Goal: Transaction & Acquisition: Purchase product/service

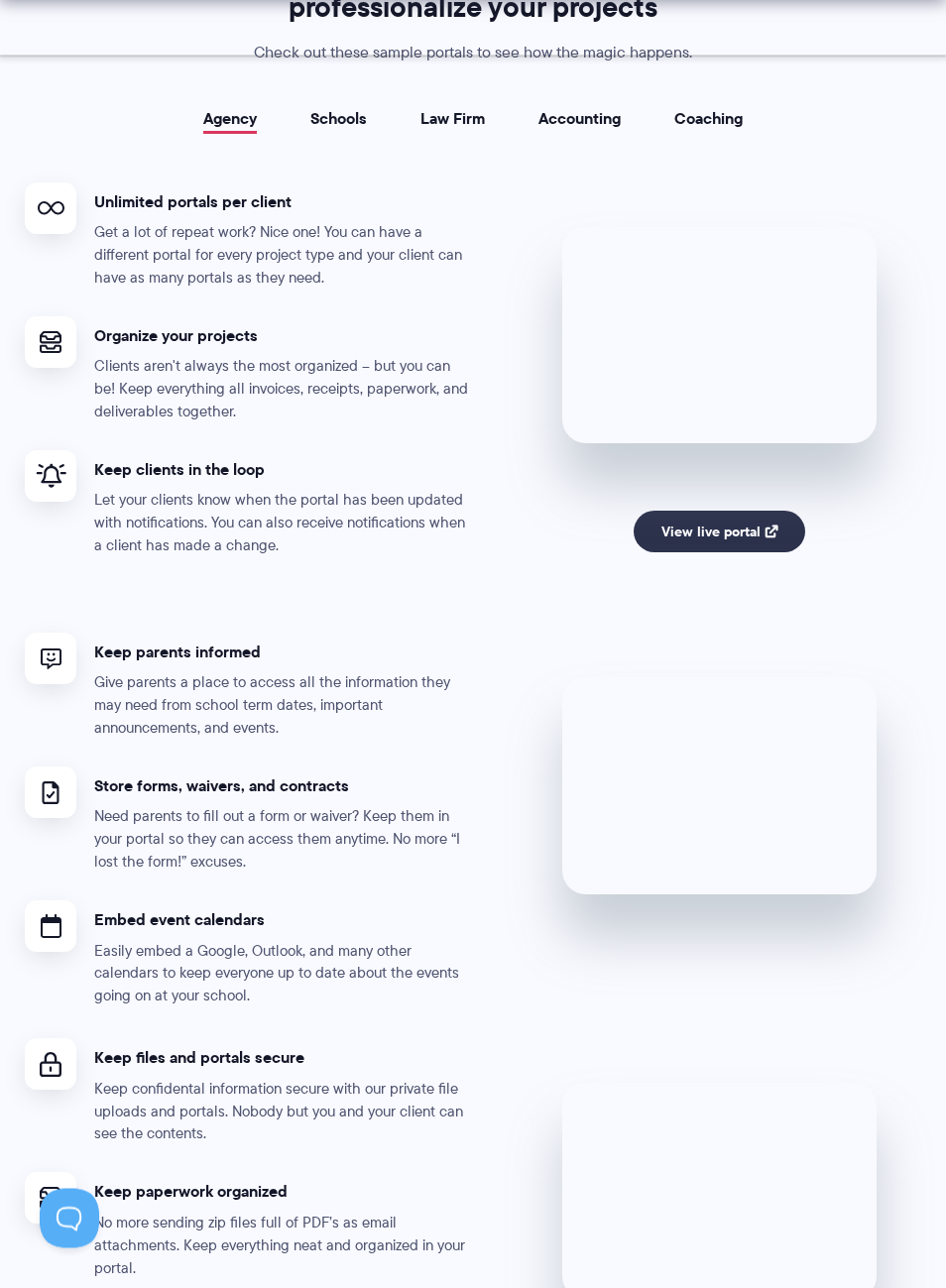
scroll to position [3641, 0]
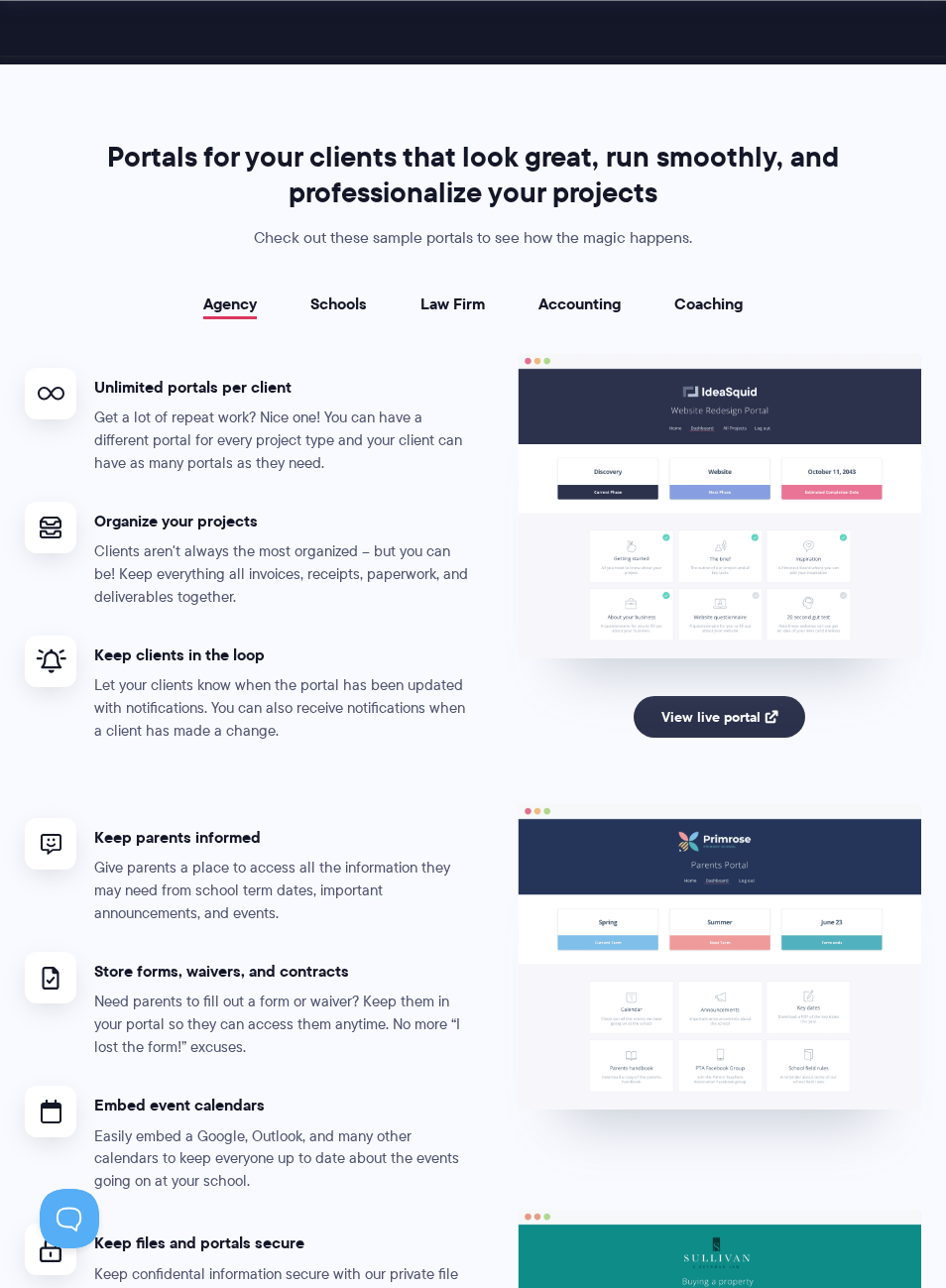
click at [326, 313] on link "Schools" at bounding box center [338, 304] width 57 height 18
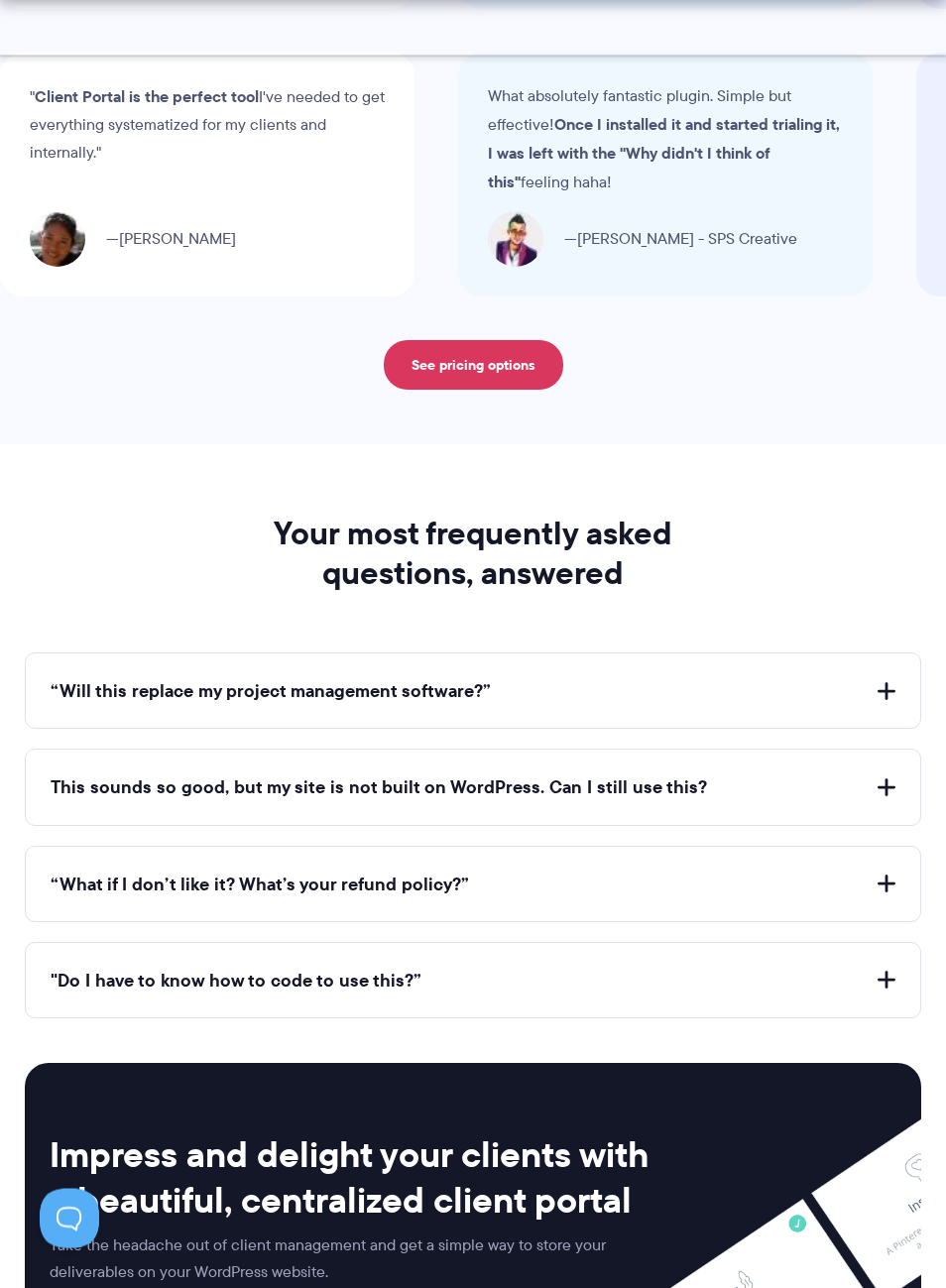
scroll to position [7445, 0]
click at [812, 678] on button "“Will this replace my project management software?”" at bounding box center [473, 690] width 845 height 25
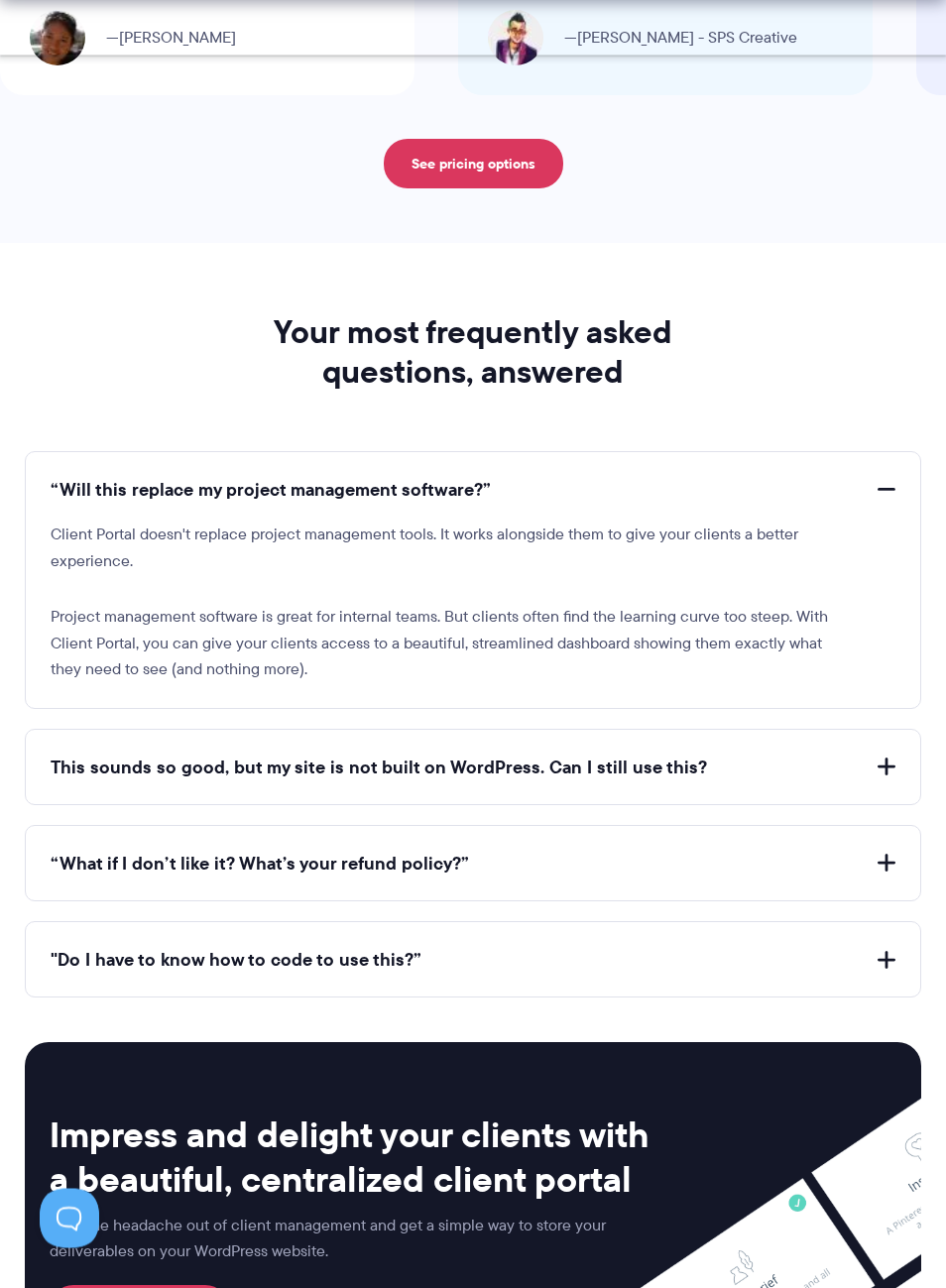
scroll to position [7647, 0]
click at [894, 477] on button "“Will this replace my project management software?”" at bounding box center [473, 489] width 845 height 25
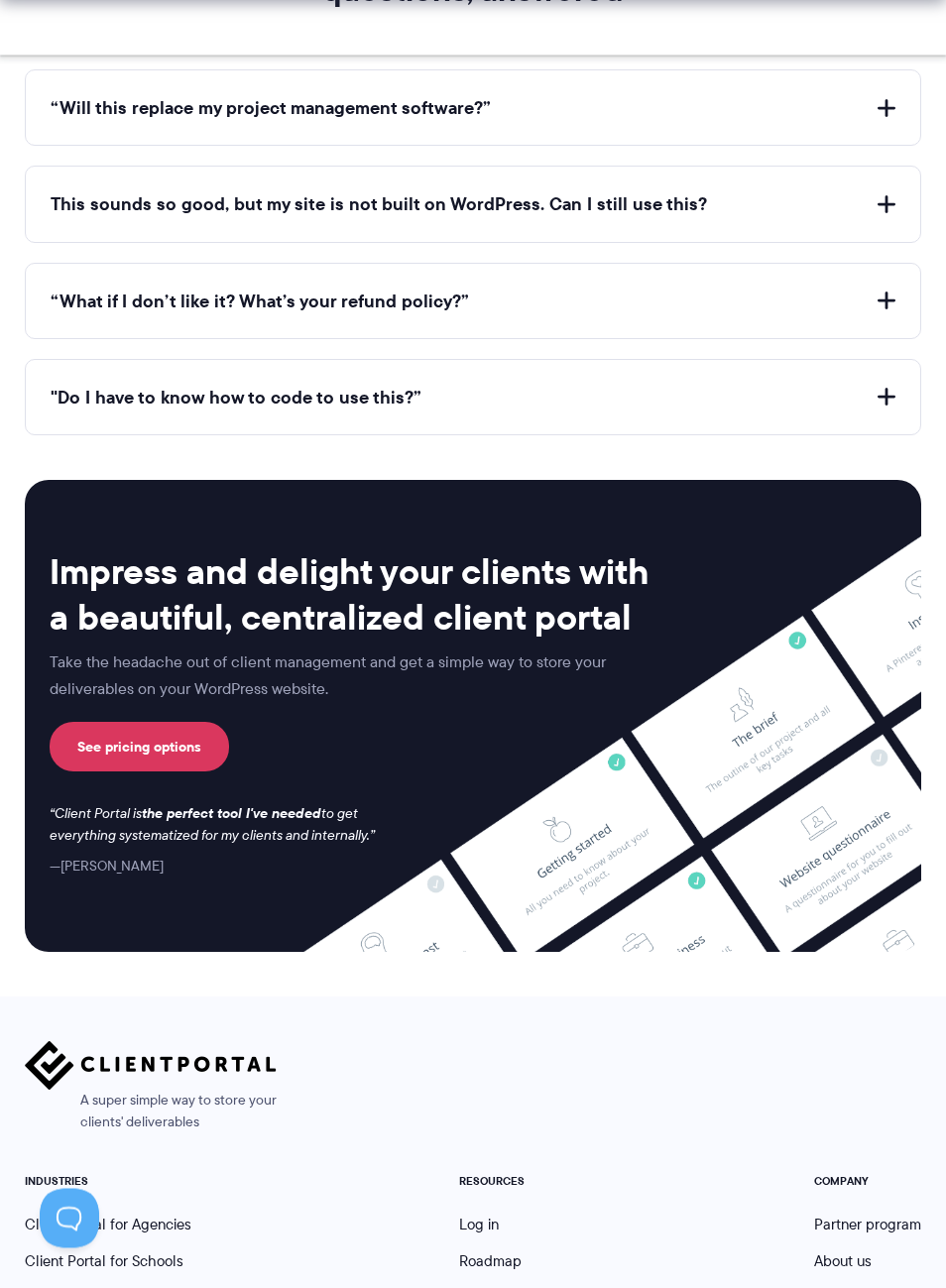
scroll to position [8034, 0]
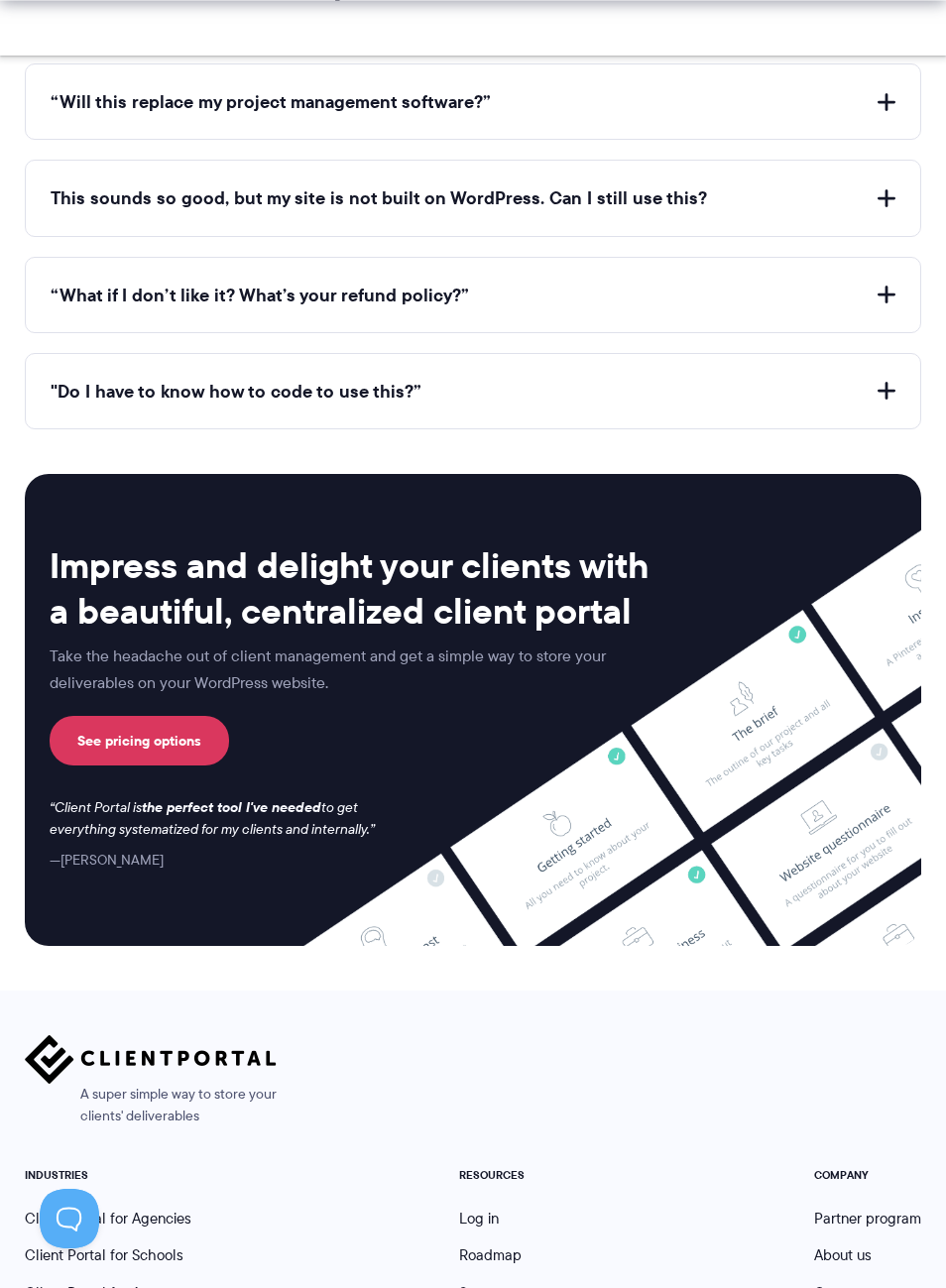
click at [196, 722] on link "See pricing options" at bounding box center [139, 741] width 179 height 50
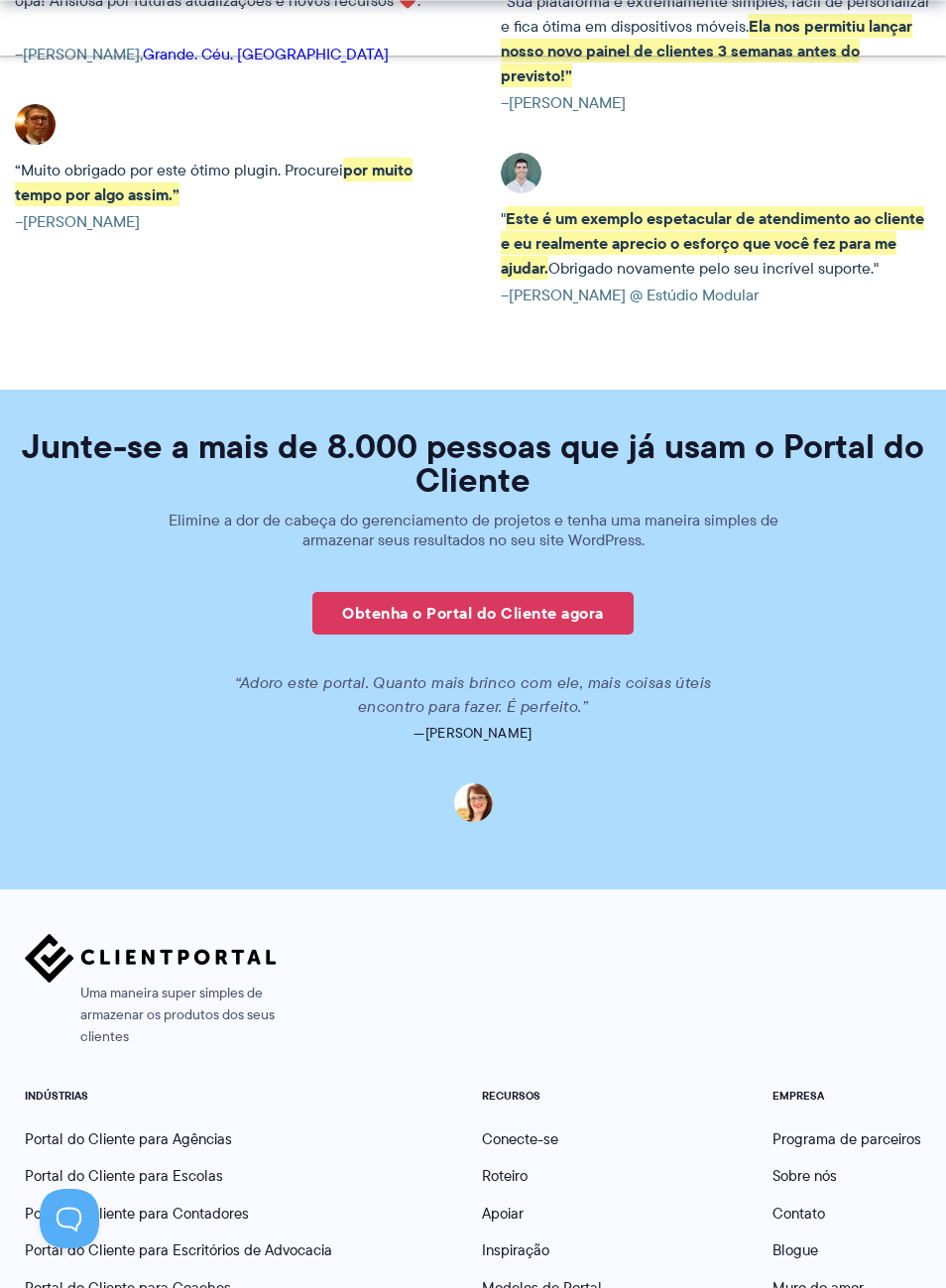
scroll to position [5008, 0]
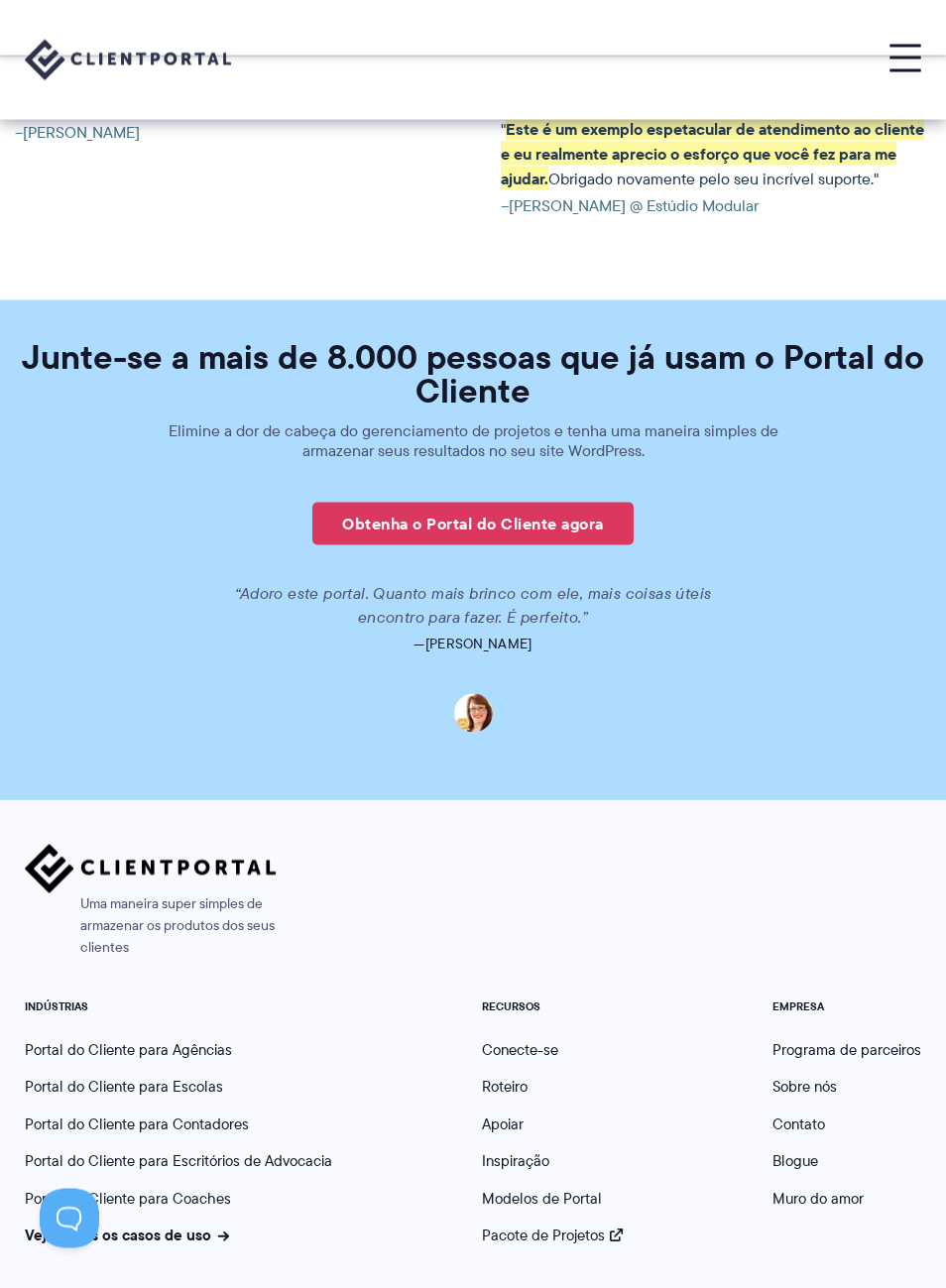
click at [520, 1076] on font "Roteiro" at bounding box center [505, 1087] width 46 height 22
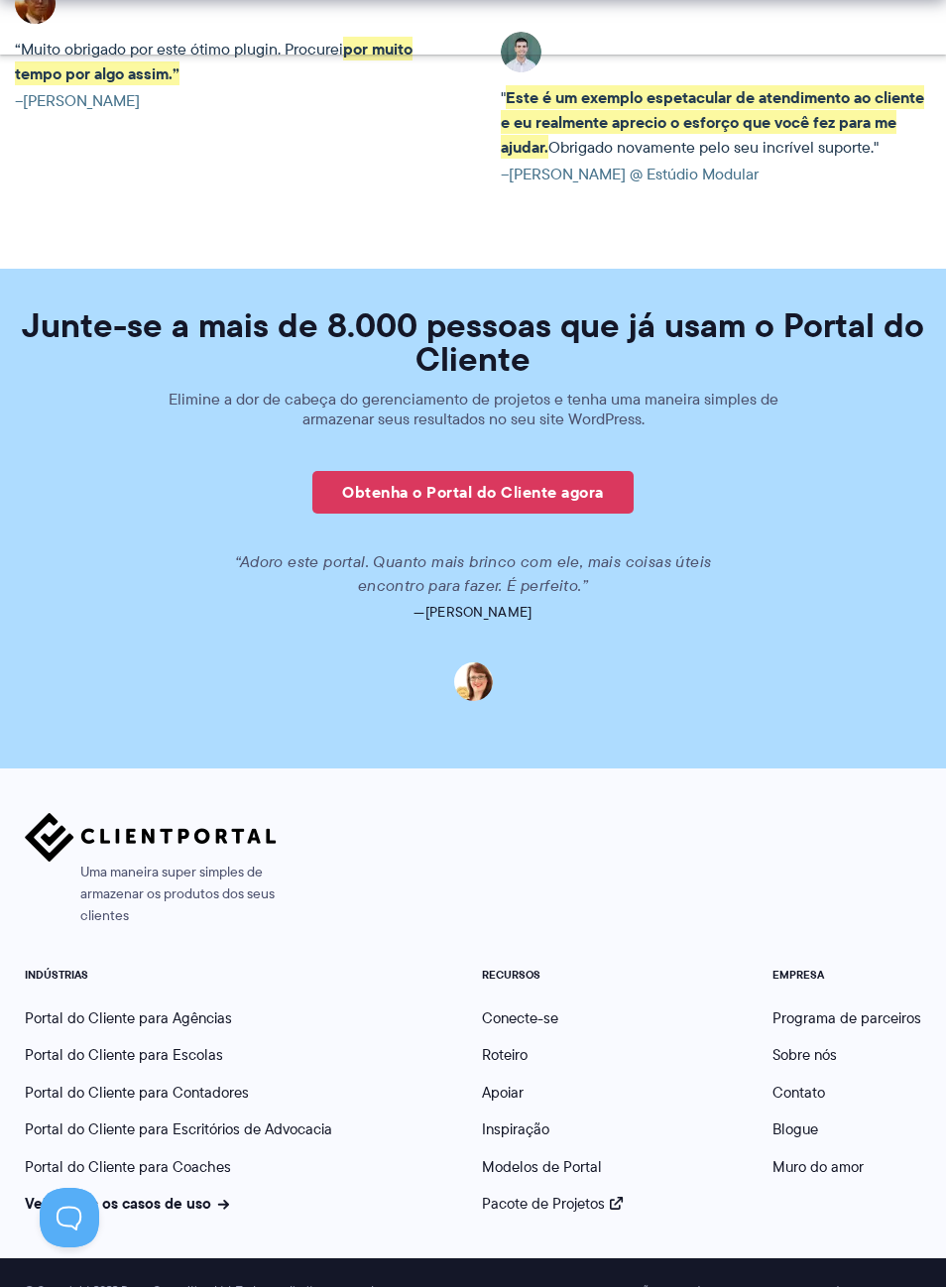
scroll to position [5042, 0]
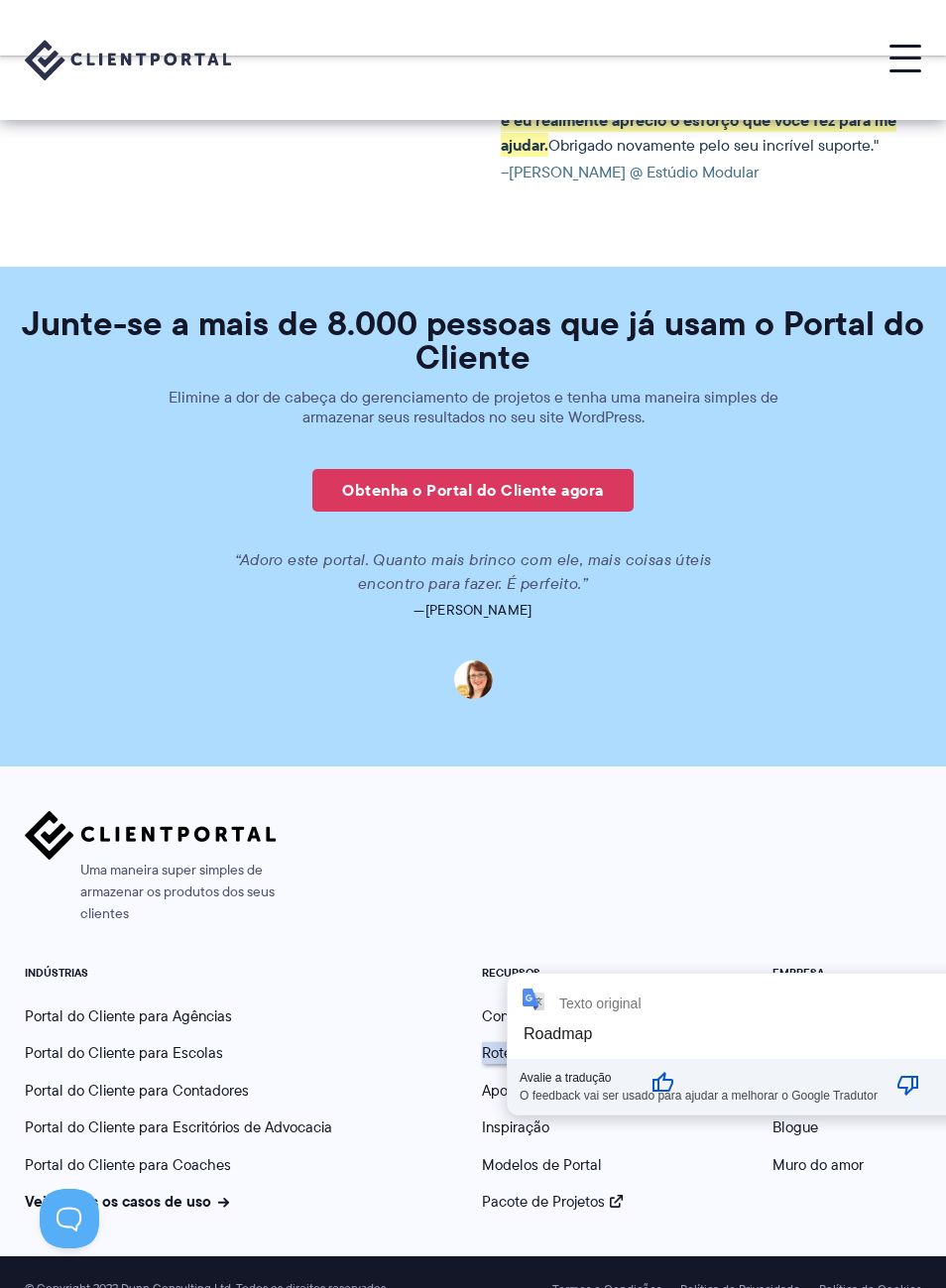
click at [504, 911] on div "Uma maneira super simples de armazenar os produtos dos seus clientes INDÚSTRIAS…" at bounding box center [473, 1011] width 896 height 401
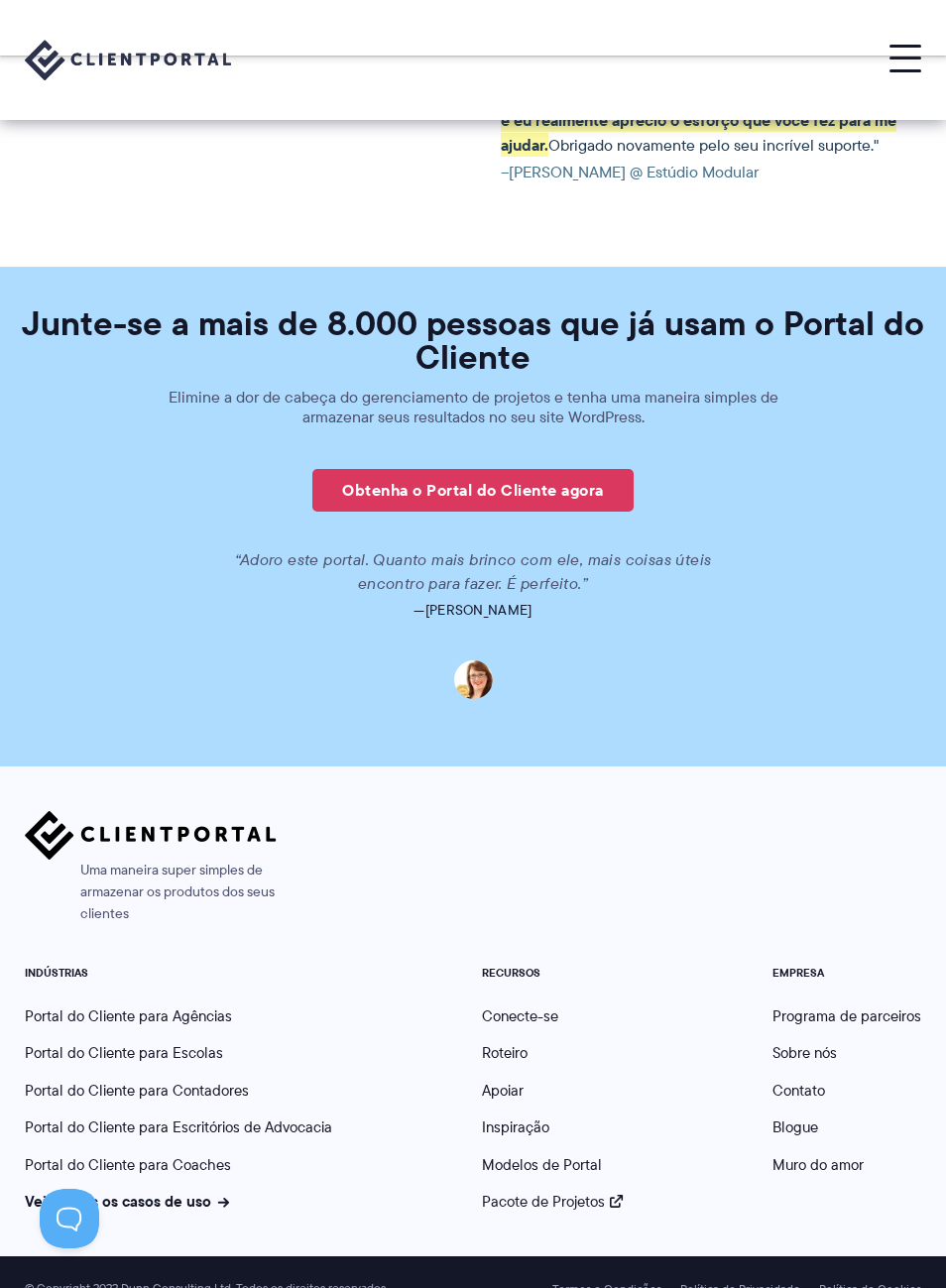
click at [521, 1042] on font "Roteiro" at bounding box center [505, 1053] width 46 height 22
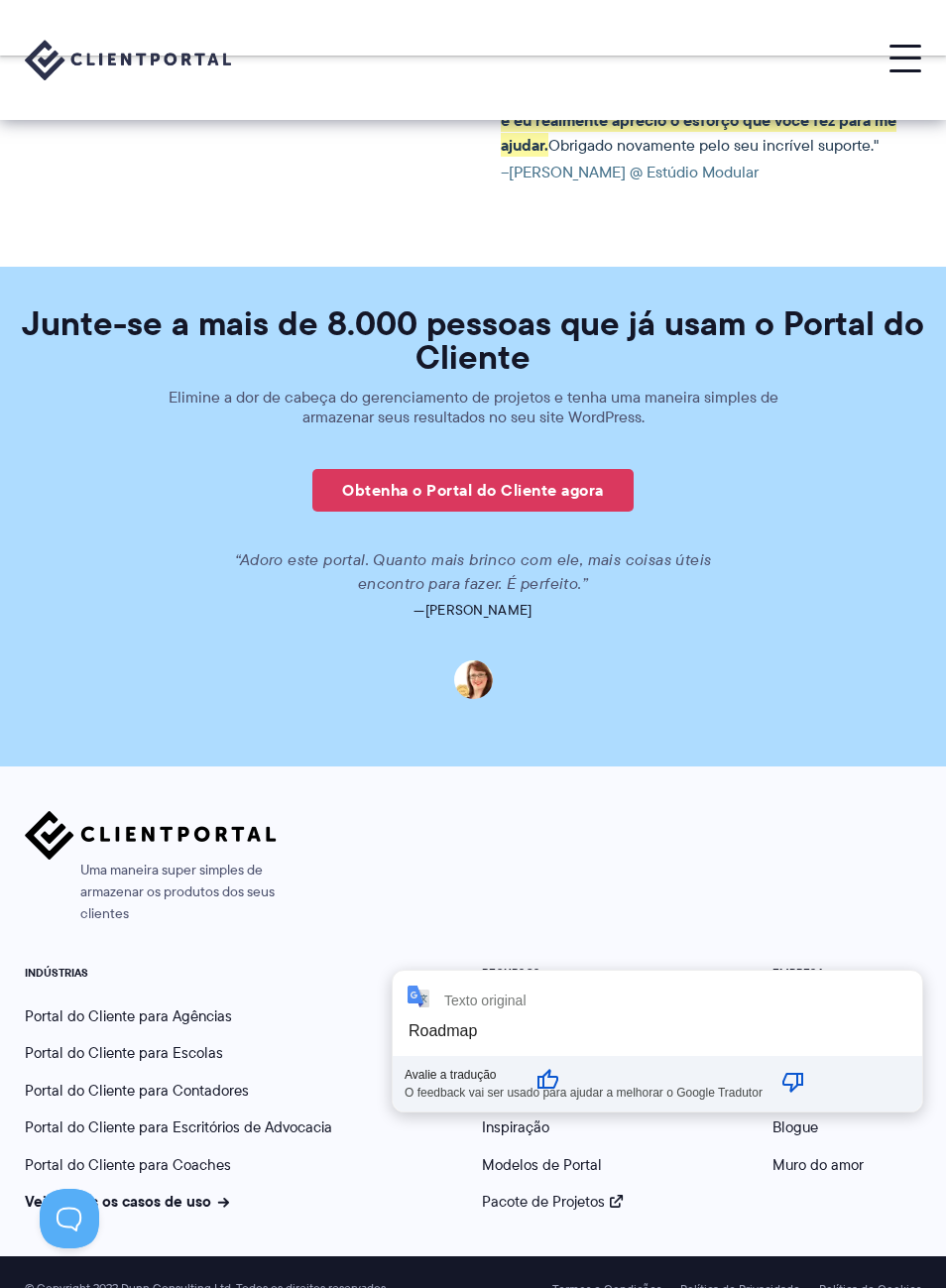
click at [610, 909] on div "Uma maneira super simples de armazenar os produtos dos seus clientes INDÚSTRIAS…" at bounding box center [473, 1011] width 896 height 401
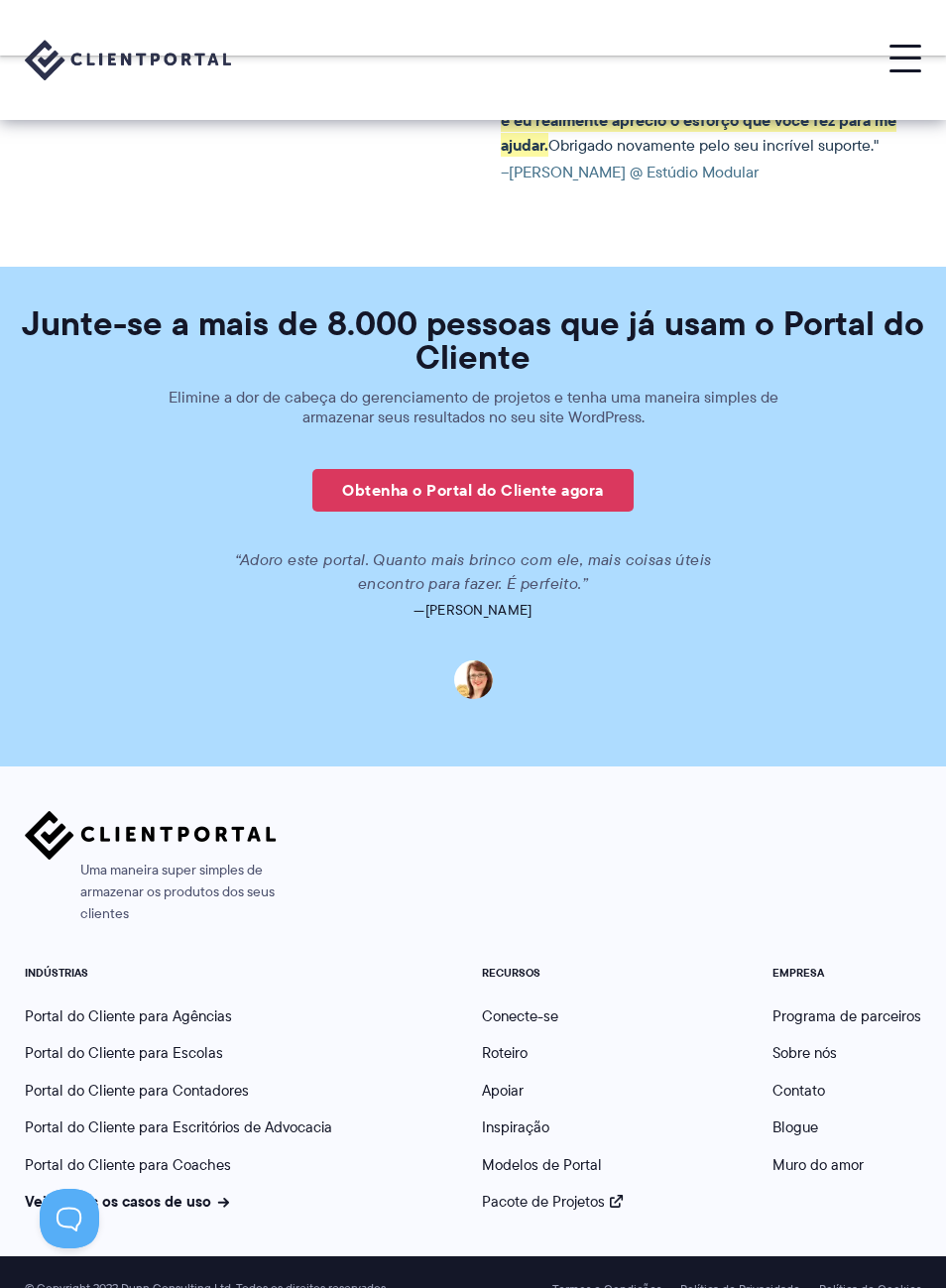
click at [532, 1116] on font "Inspiração" at bounding box center [516, 1127] width 67 height 22
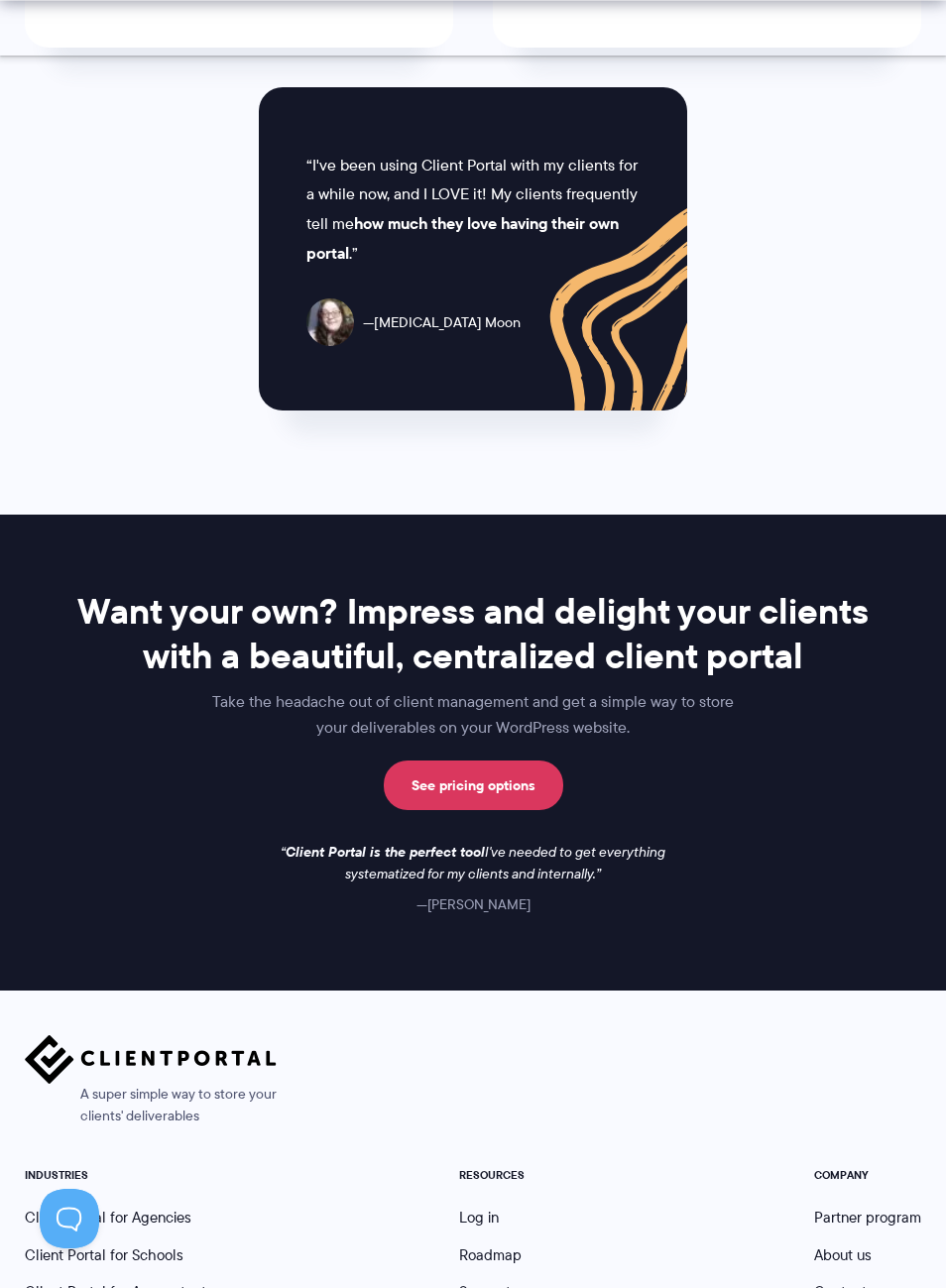
scroll to position [3027, 0]
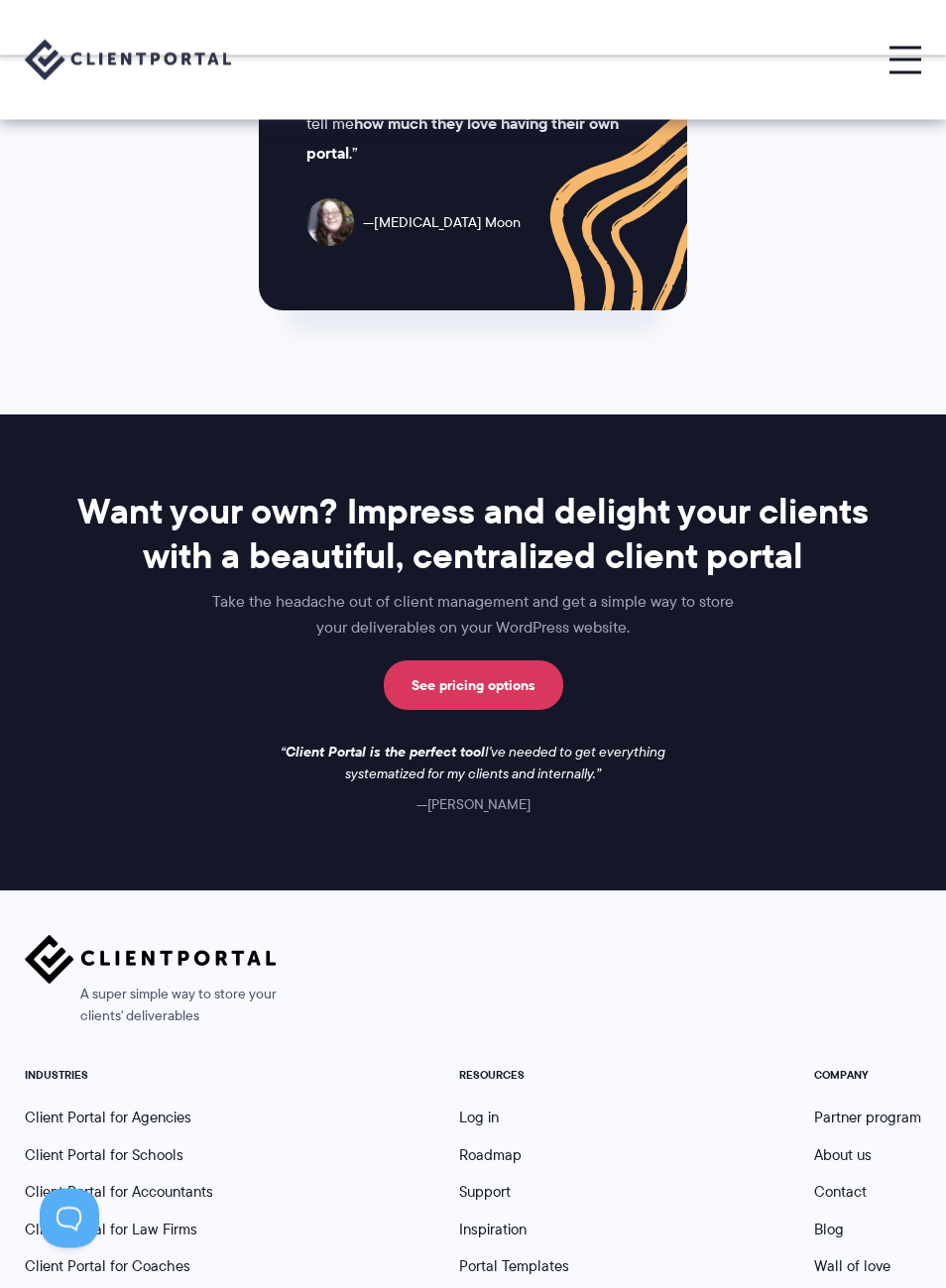
click at [550, 1256] on link "Portal Templates" at bounding box center [514, 1267] width 110 height 22
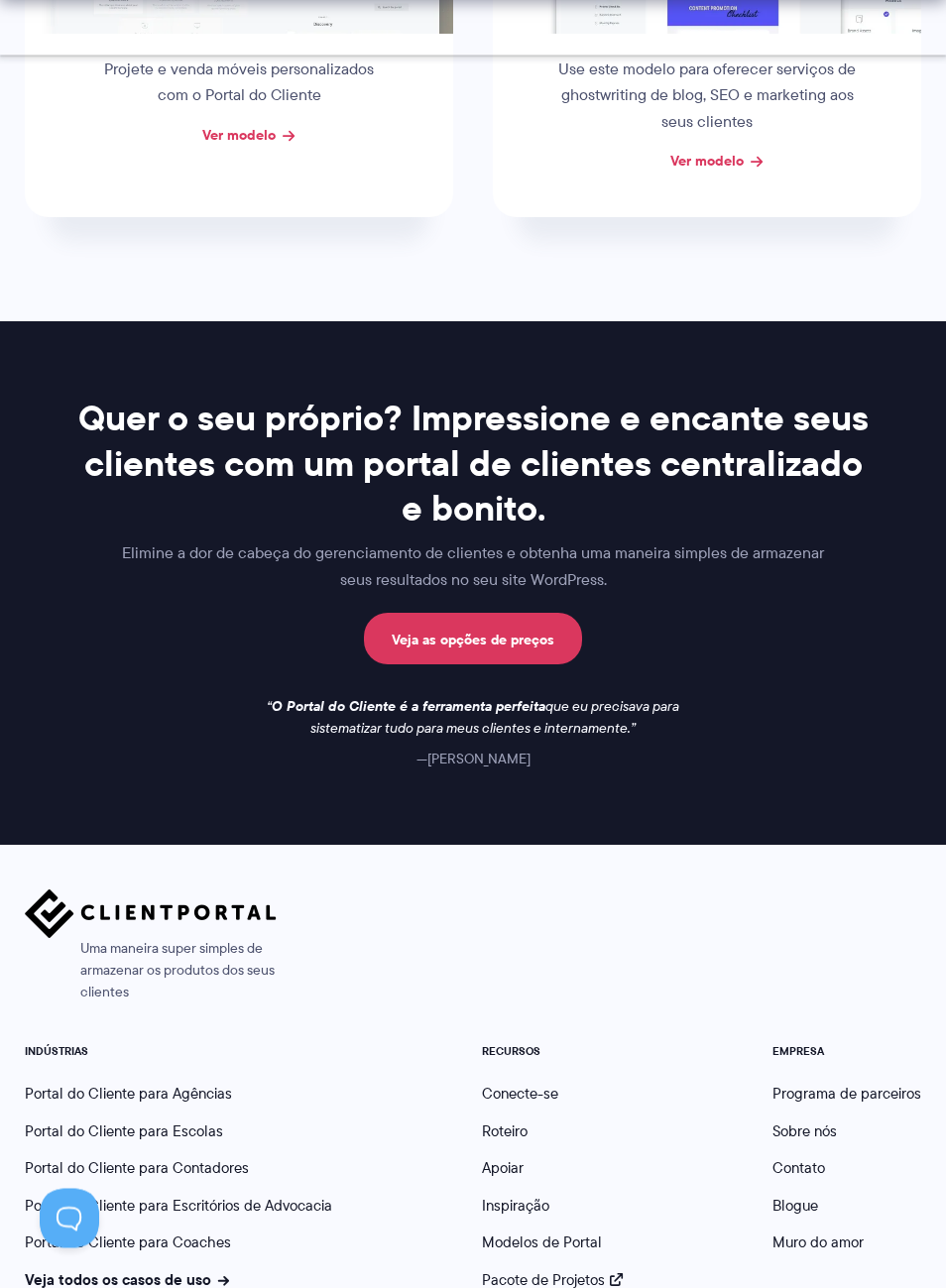
scroll to position [1259, 0]
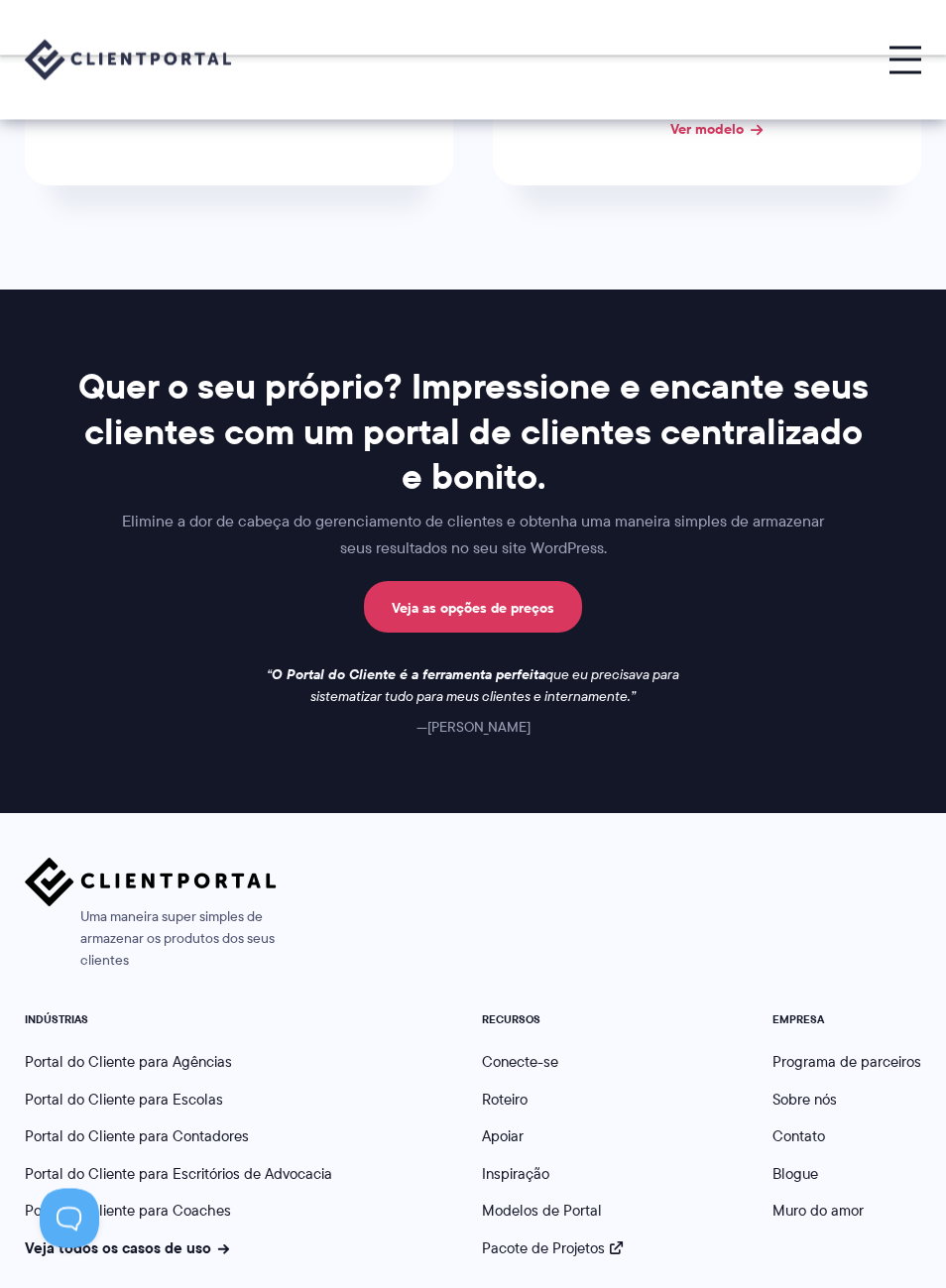
click at [572, 1238] on font "Pacote de Projetos" at bounding box center [543, 1249] width 123 height 22
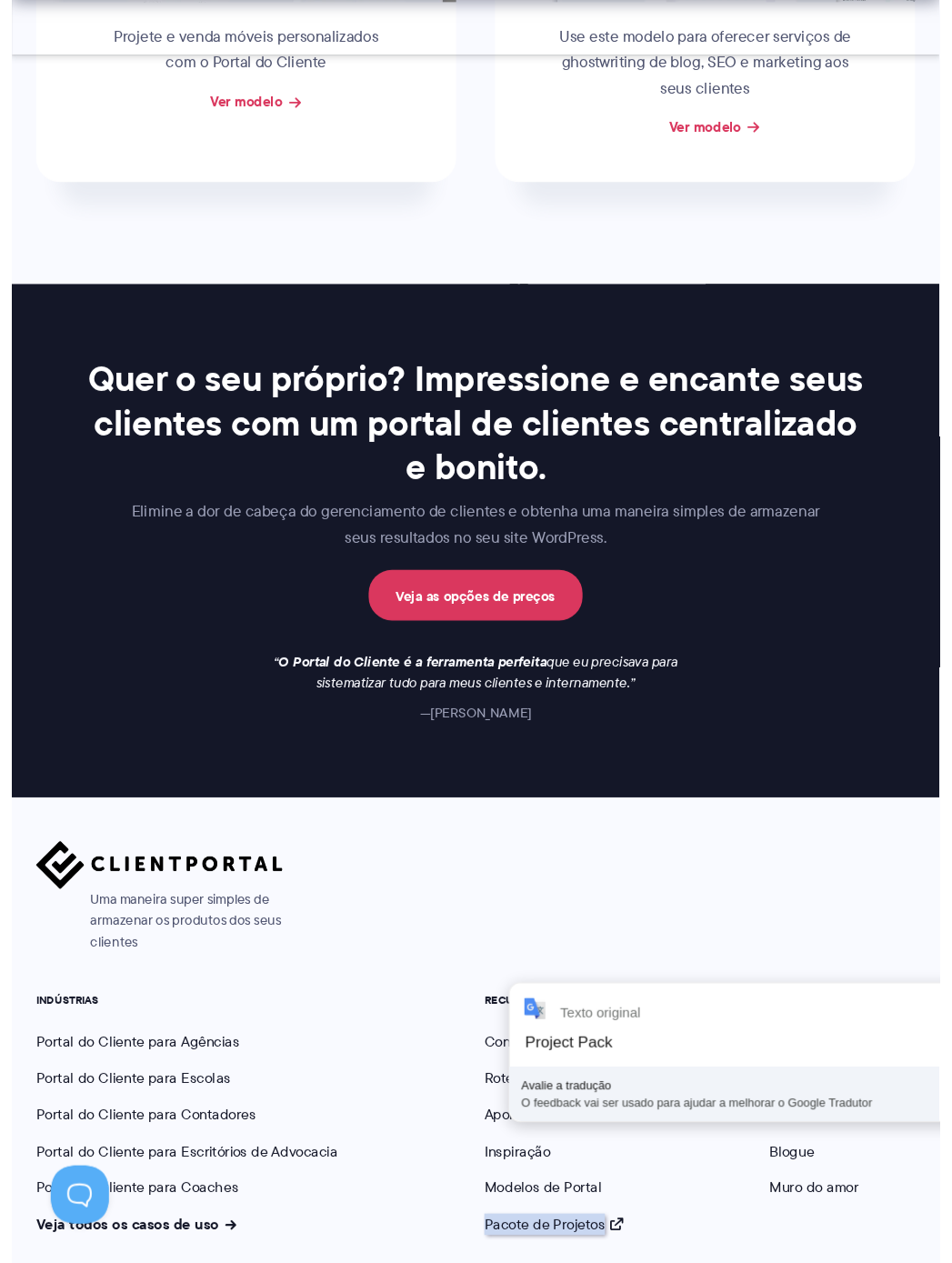
scroll to position [984, 0]
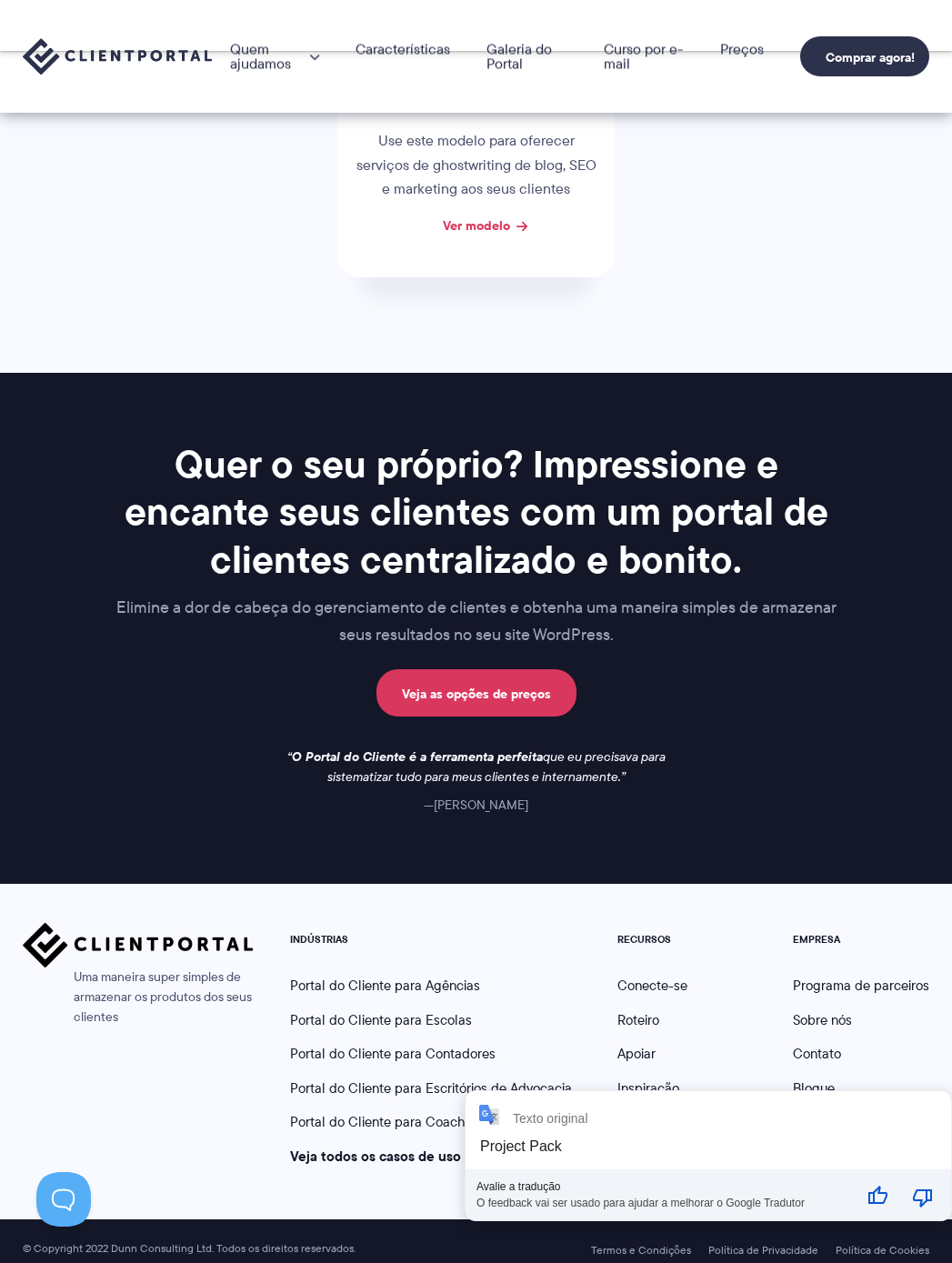
click at [568, 894] on div "Uma maneira super simples de armazenar os produtos dos seus clientes INDÚSTRIAS…" at bounding box center [476, 1051] width 952 height 336
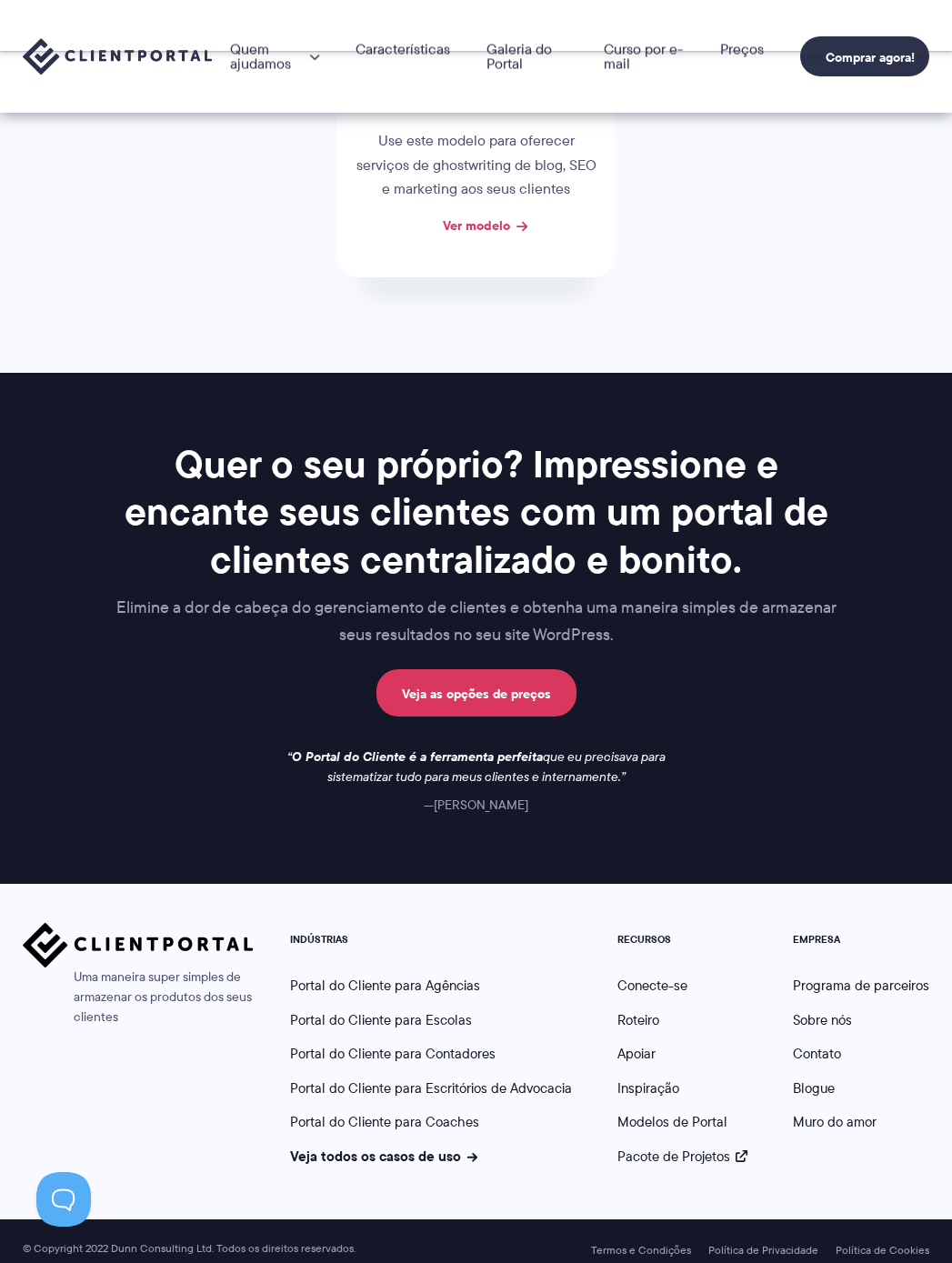
click at [867, 980] on font "Programa de parceiros" at bounding box center [861, 986] width 136 height 20
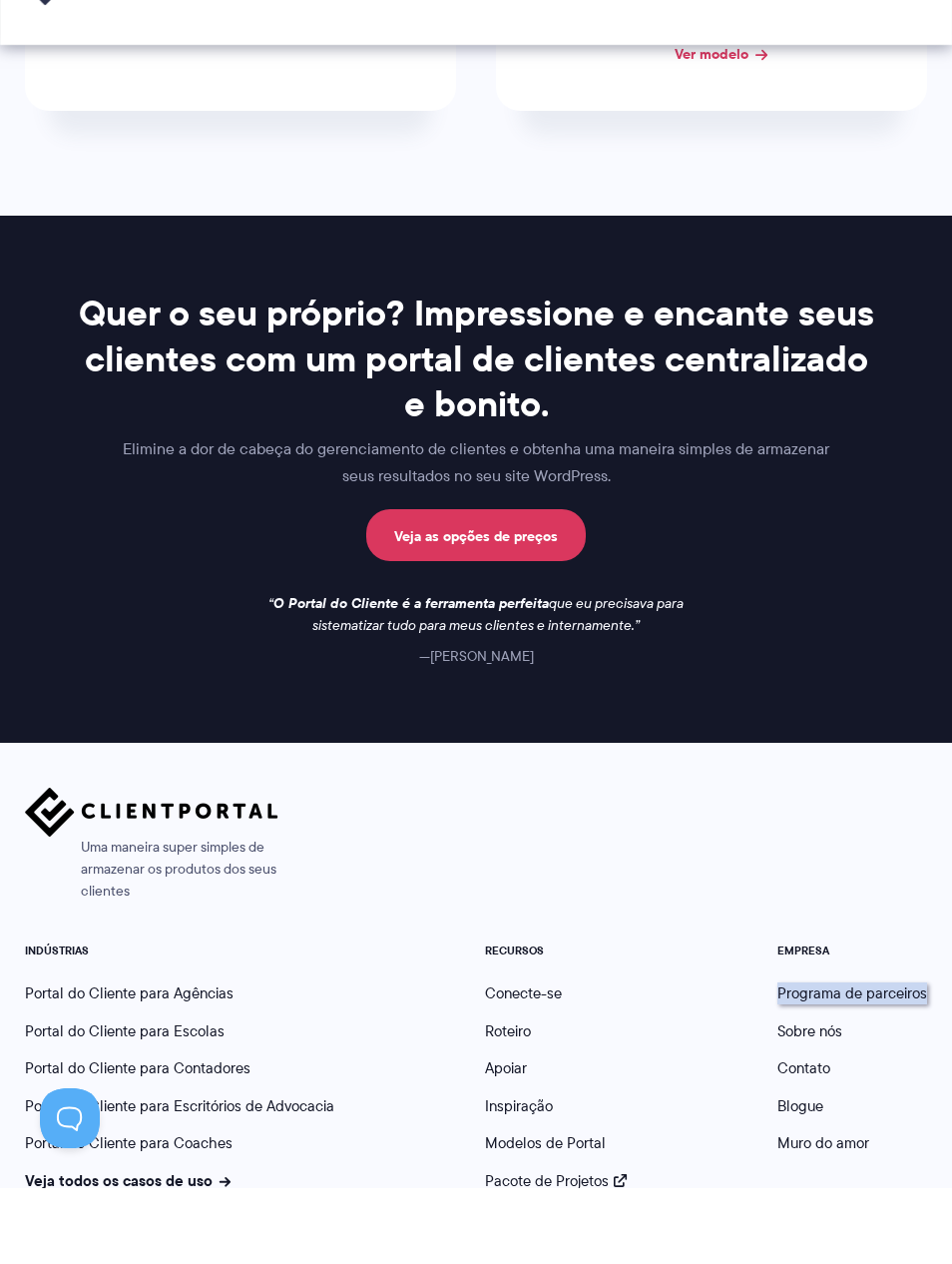
scroll to position [1268, 0]
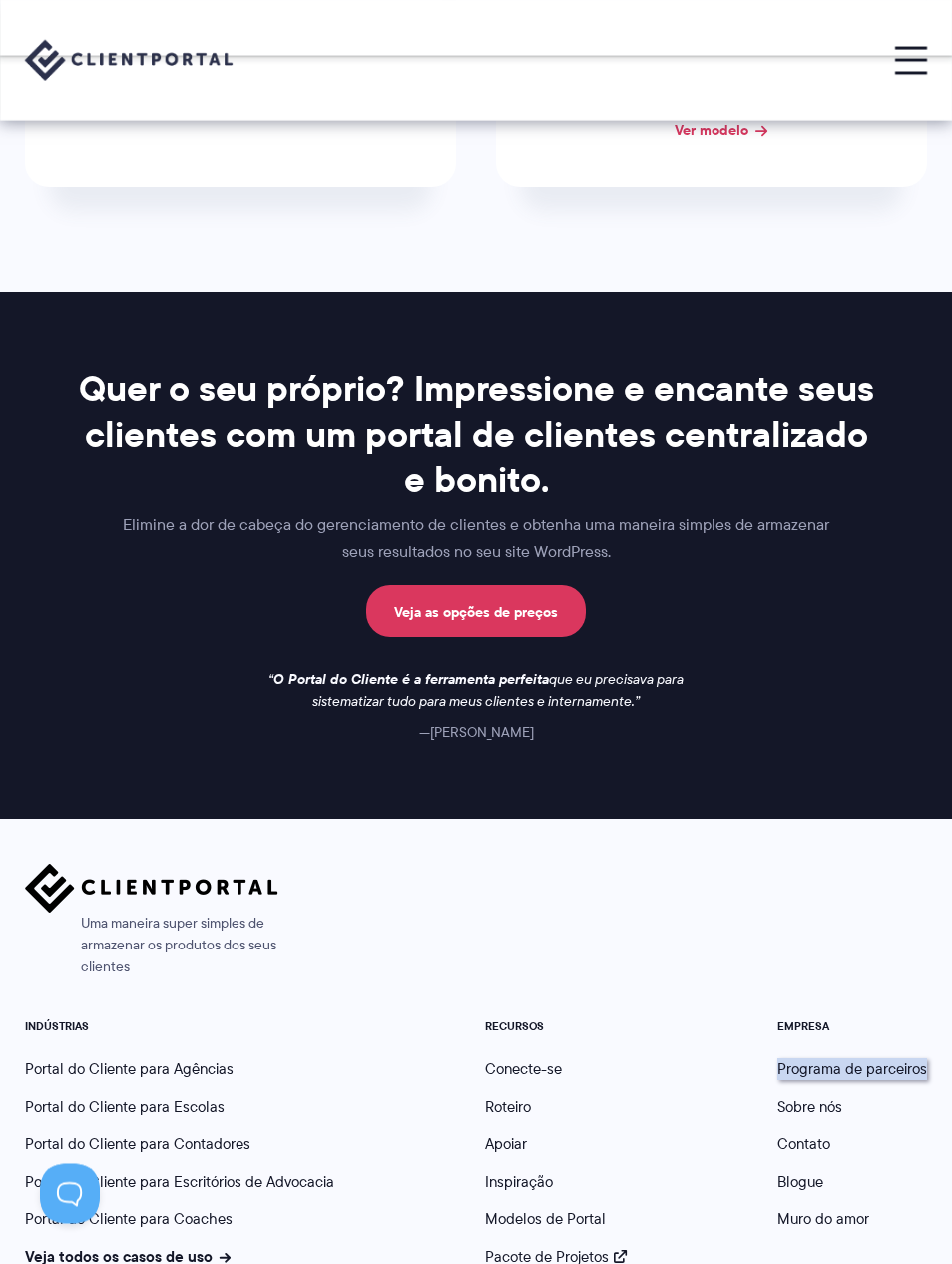
click at [840, 1209] on font "Muro do amor" at bounding box center [823, 1220] width 92 height 22
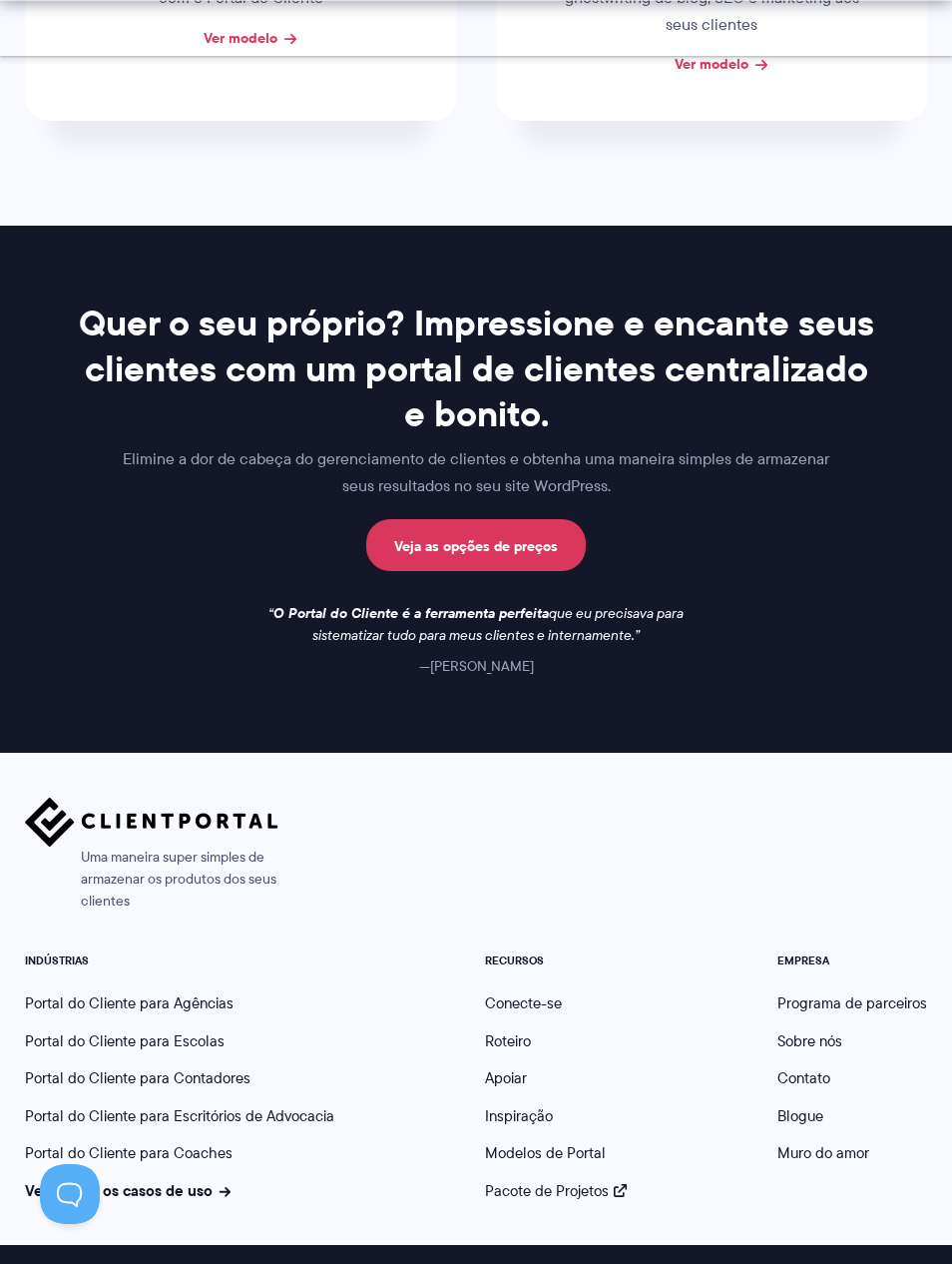
click at [812, 1105] on font "Blogue" at bounding box center [800, 1116] width 46 height 22
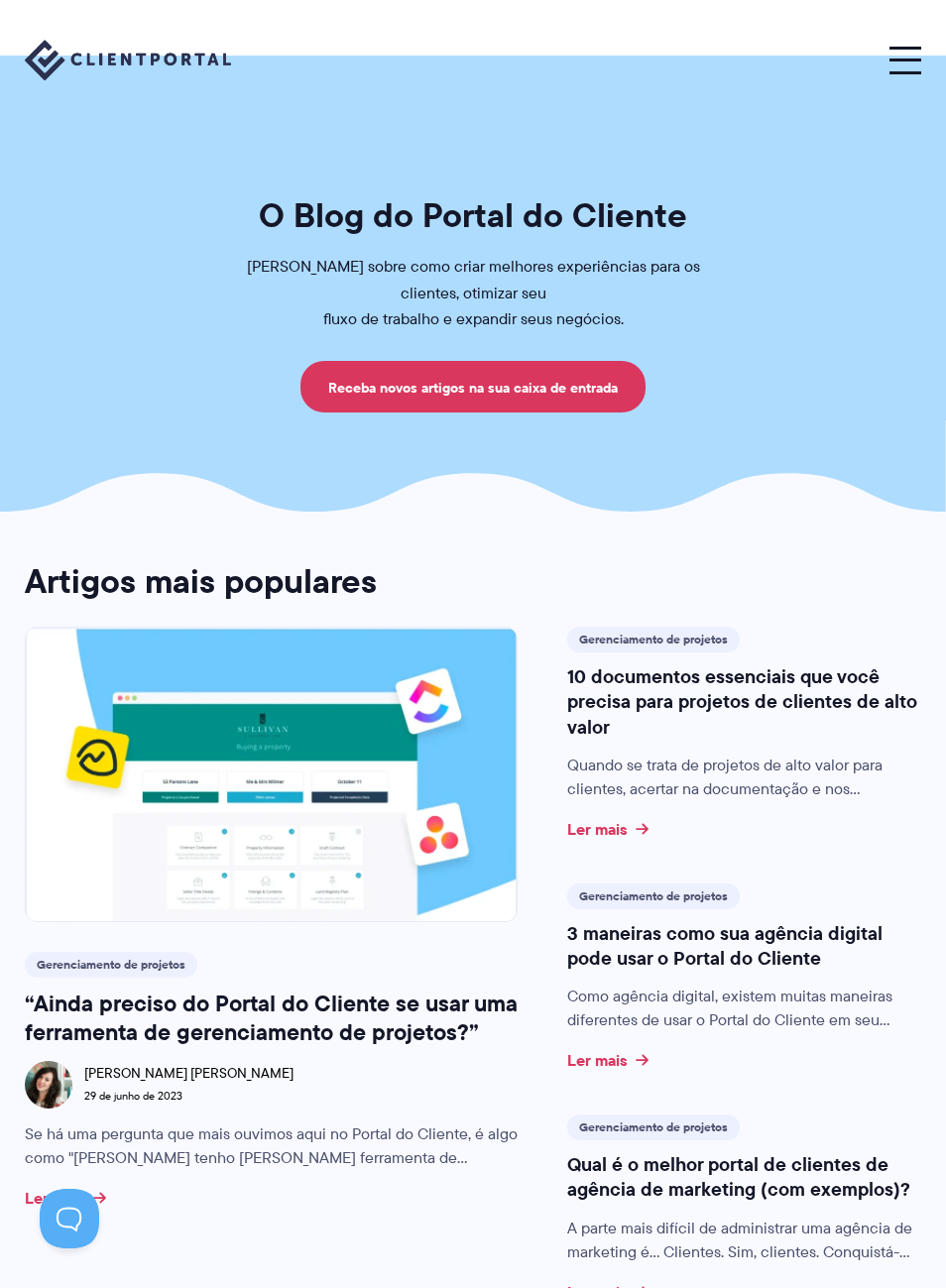
click at [910, 73] on button at bounding box center [905, 59] width 32 height 27
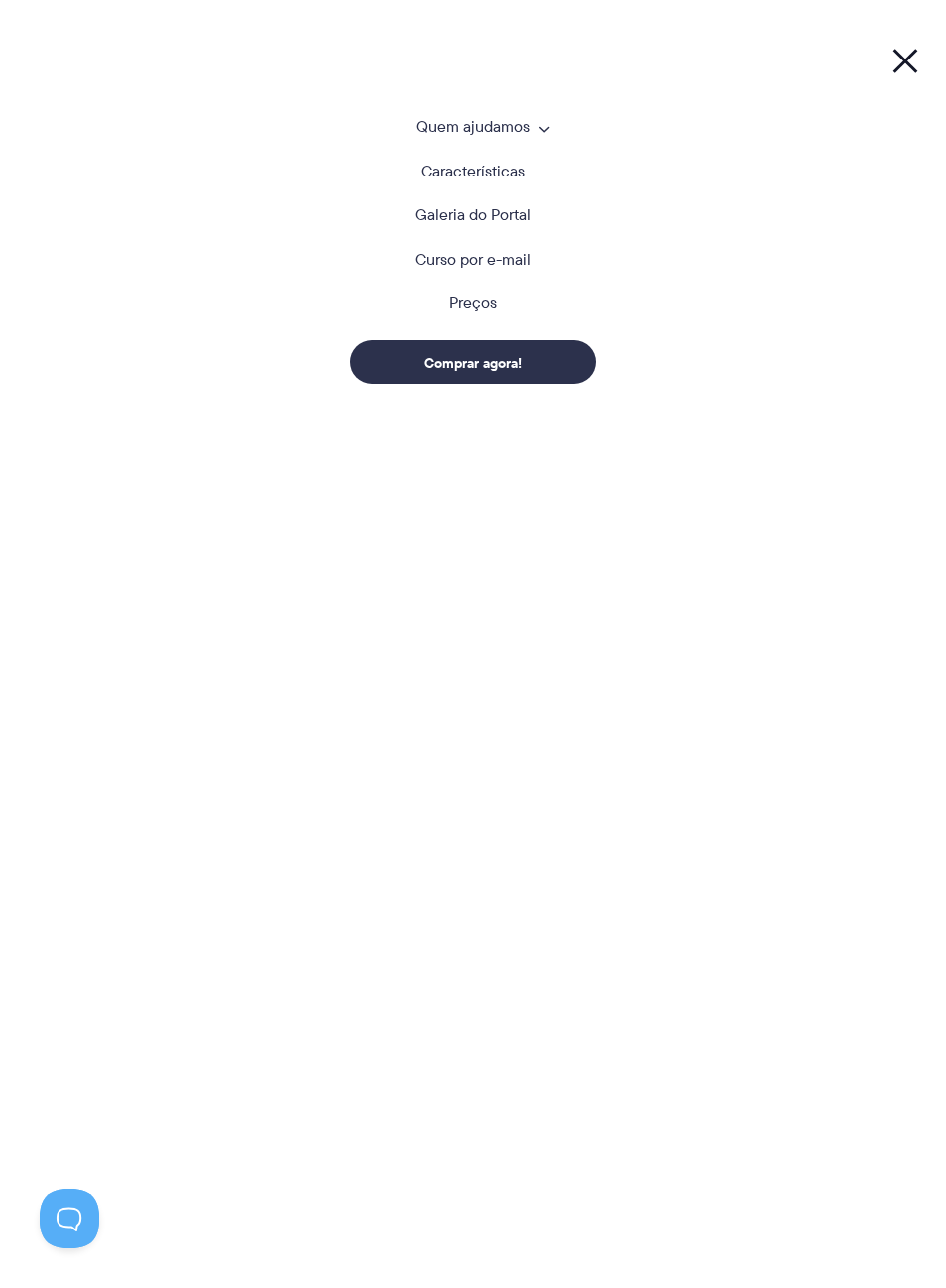
click at [519, 269] on font "Curso por e-mail" at bounding box center [473, 259] width 115 height 23
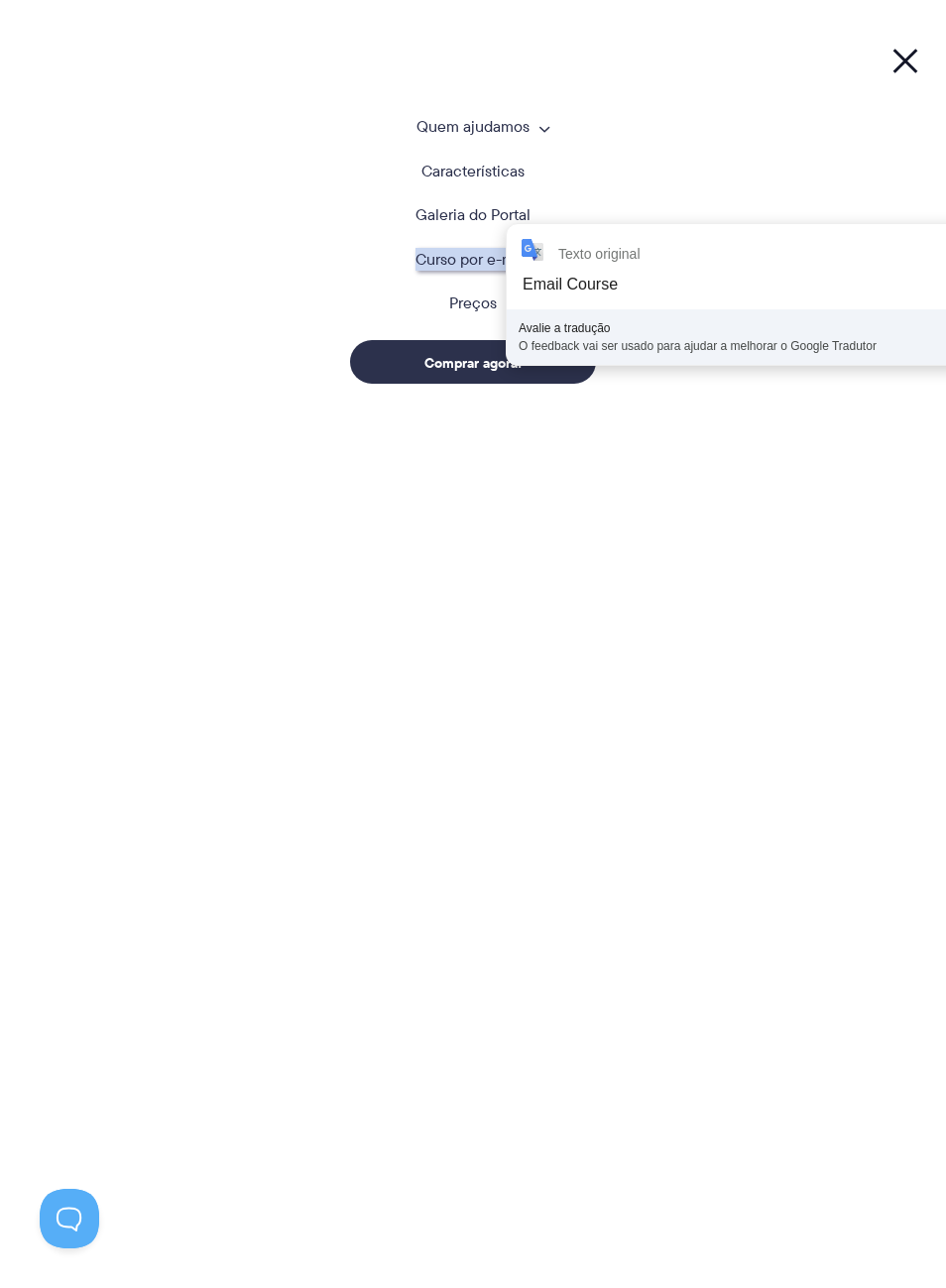
click at [890, 154] on li "Quem ajudamos Quem ajudamos Ver preços Agências Veja como o Portal do Cliente p…" at bounding box center [473, 141] width 896 height 45
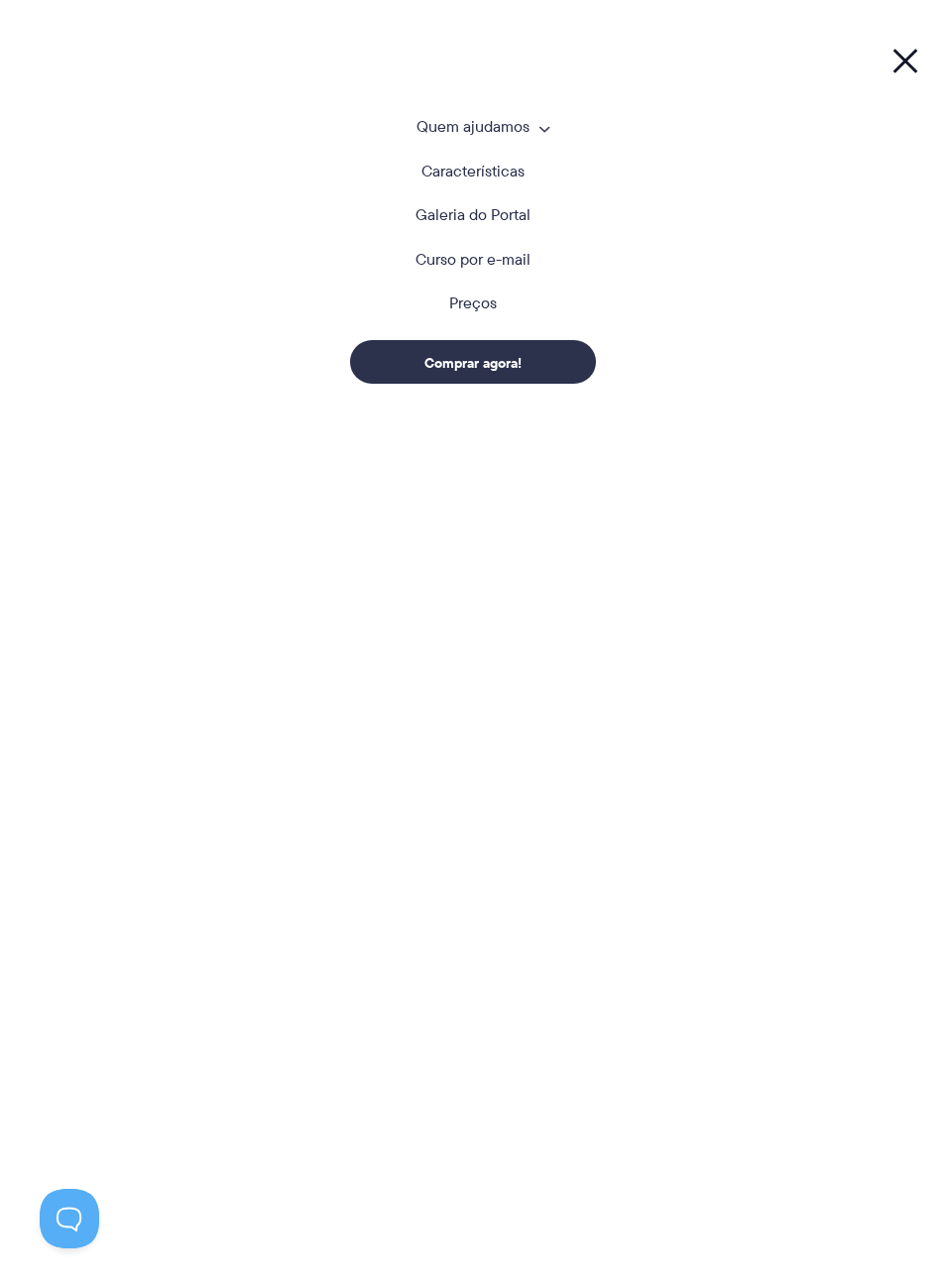
click at [528, 130] on font "Quem ajudamos" at bounding box center [473, 126] width 113 height 23
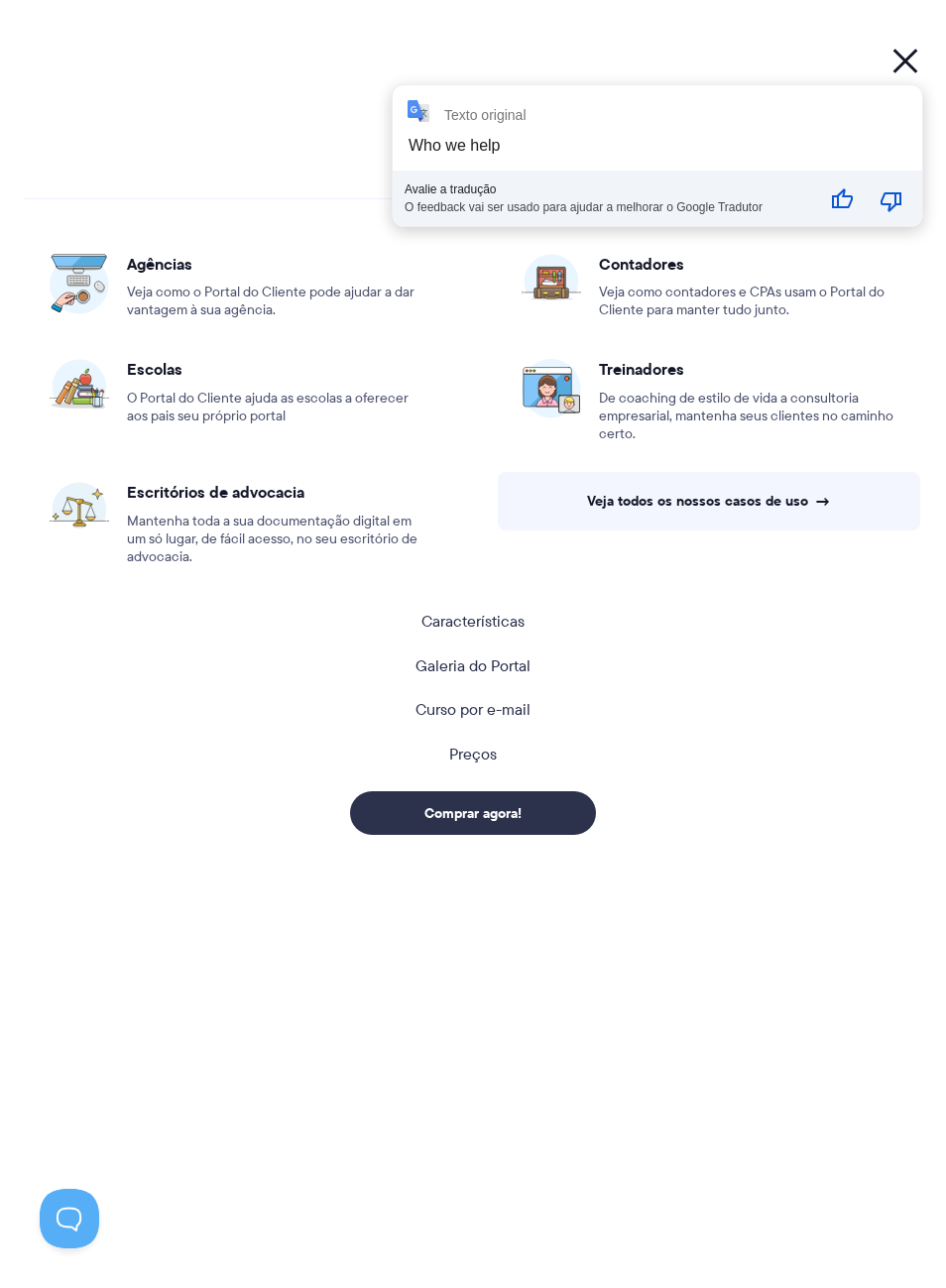
click at [494, 618] on font "Características" at bounding box center [473, 621] width 103 height 23
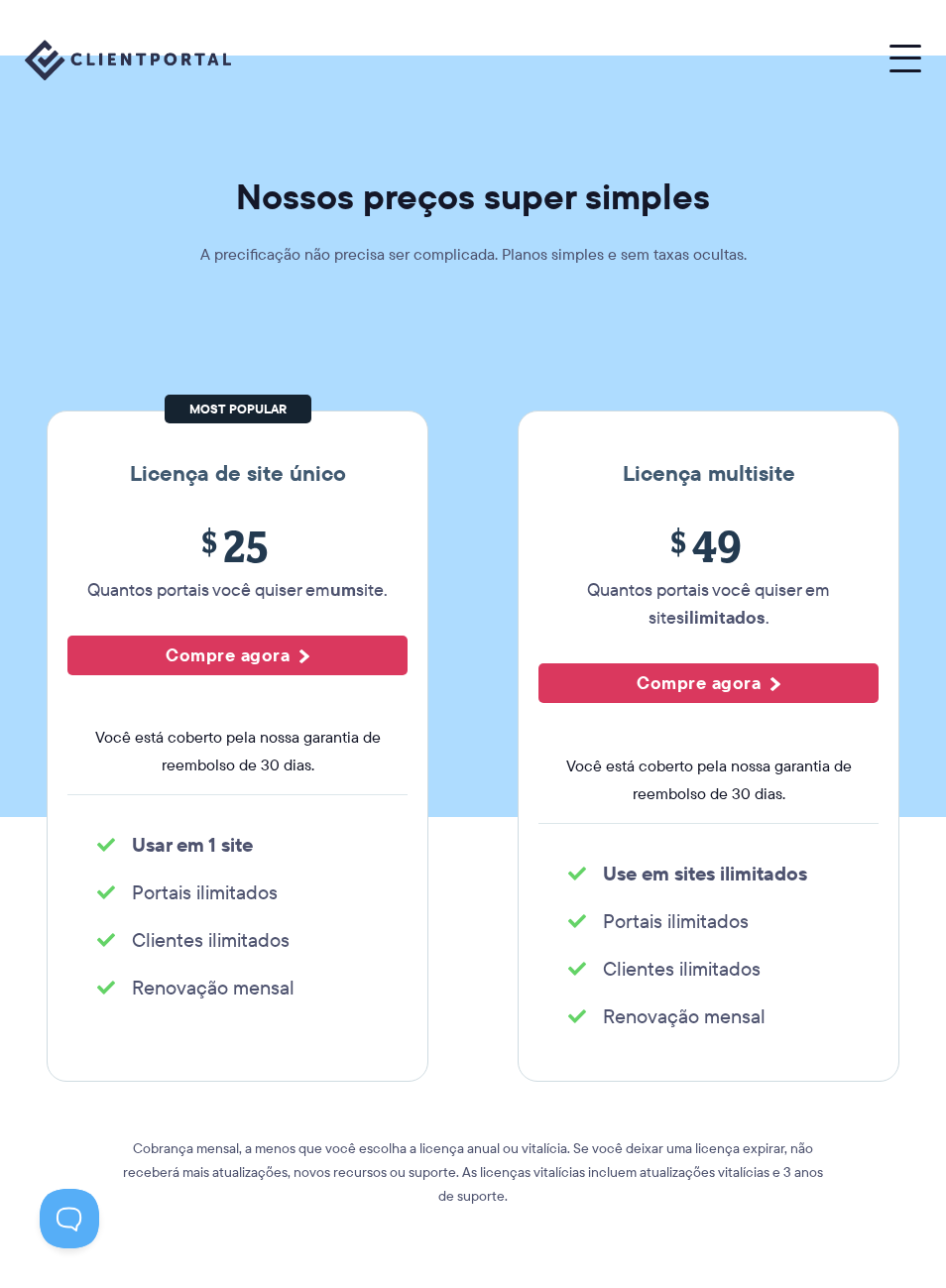
click at [380, 669] on button "Compre agora" at bounding box center [237, 655] width 340 height 40
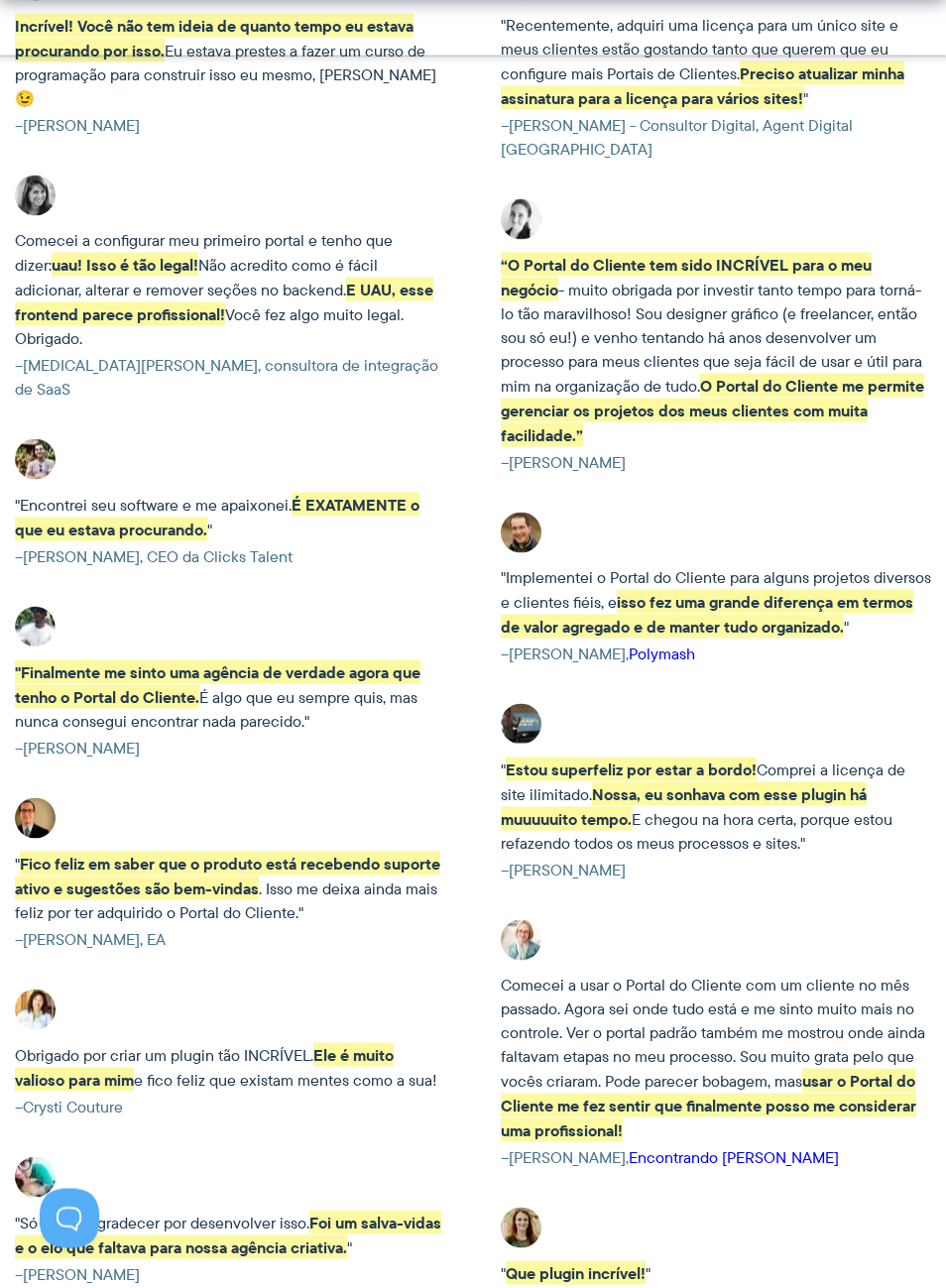
scroll to position [3539, 0]
